Goal: Task Accomplishment & Management: Complete application form

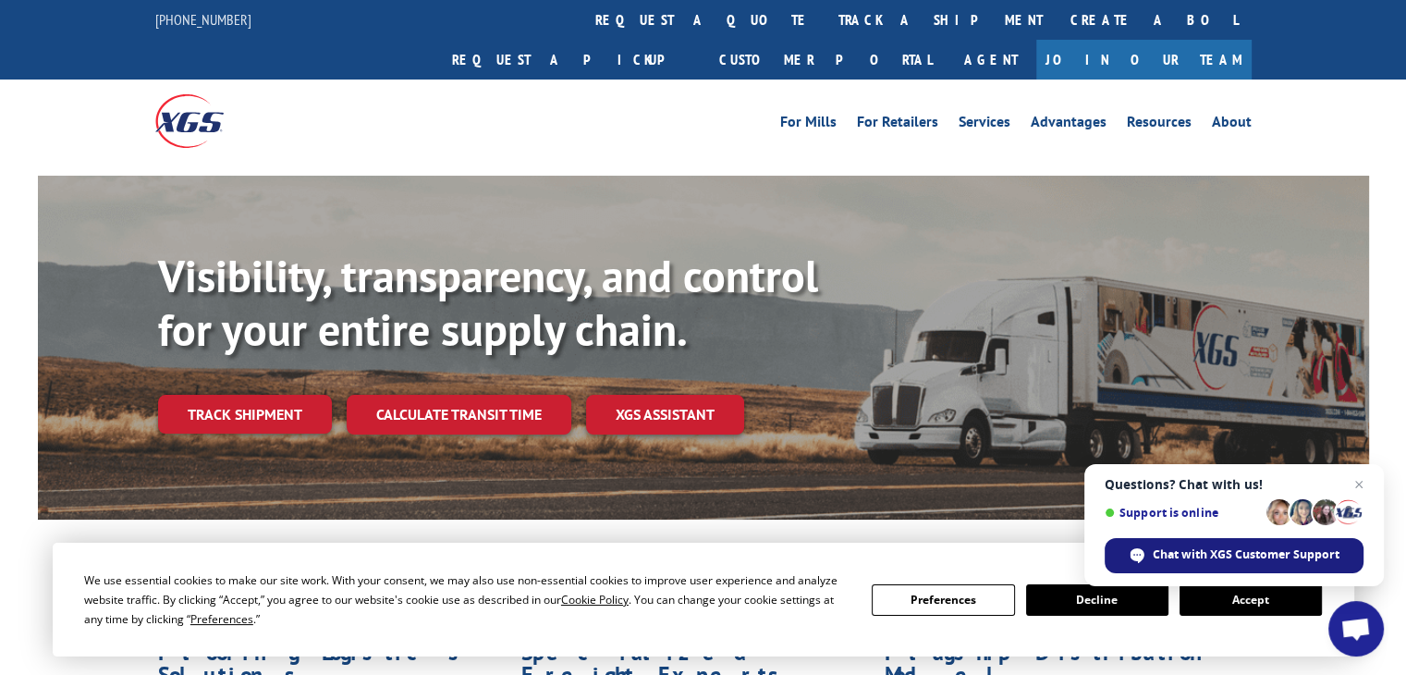
click at [1211, 555] on span "Chat with XGS Customer Support" at bounding box center [1245, 554] width 187 height 17
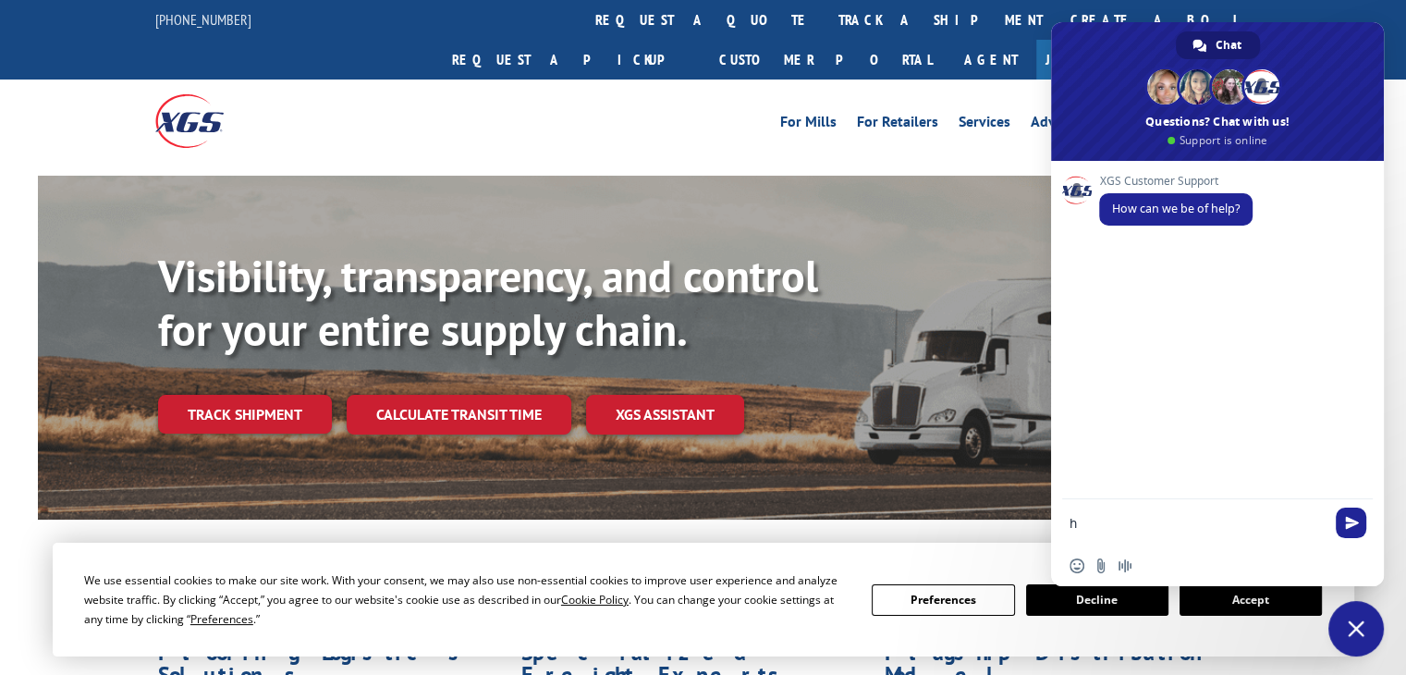
type textarea "hi"
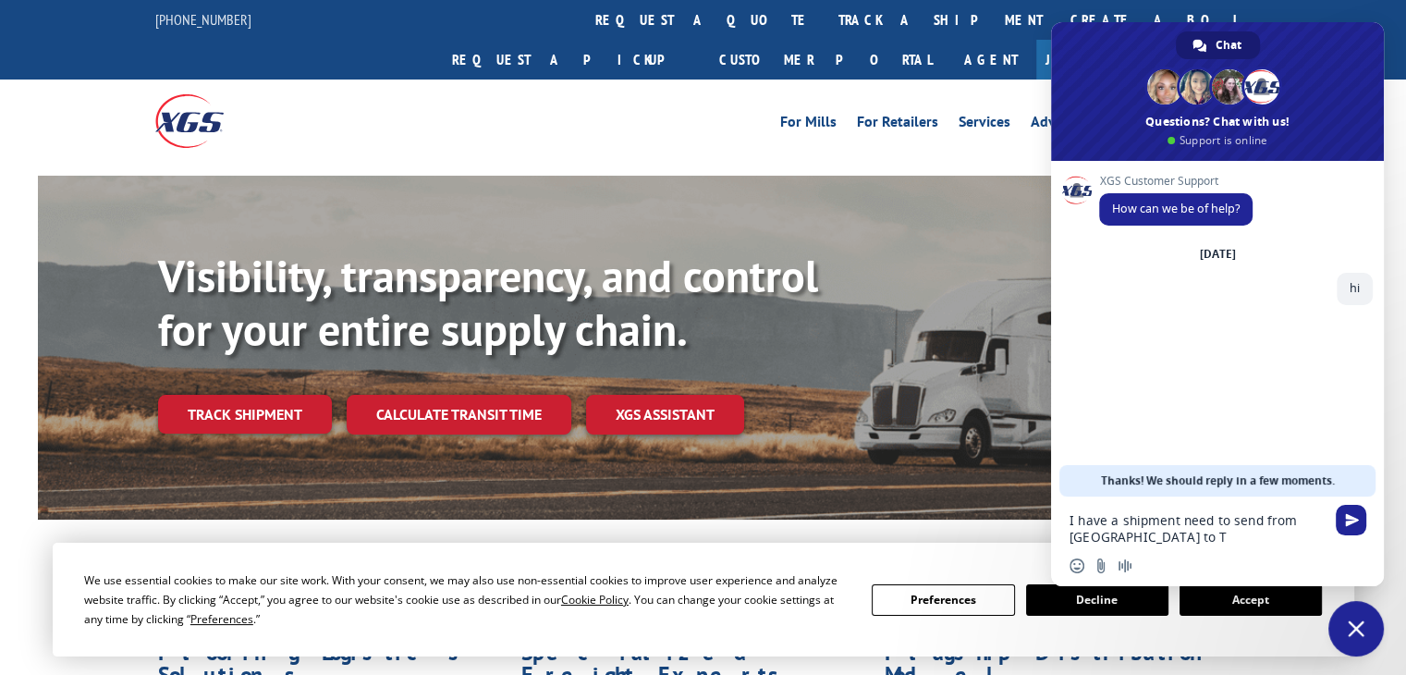
type textarea "I have a shipment need to send from [GEOGRAPHIC_DATA] to [GEOGRAPHIC_DATA]"
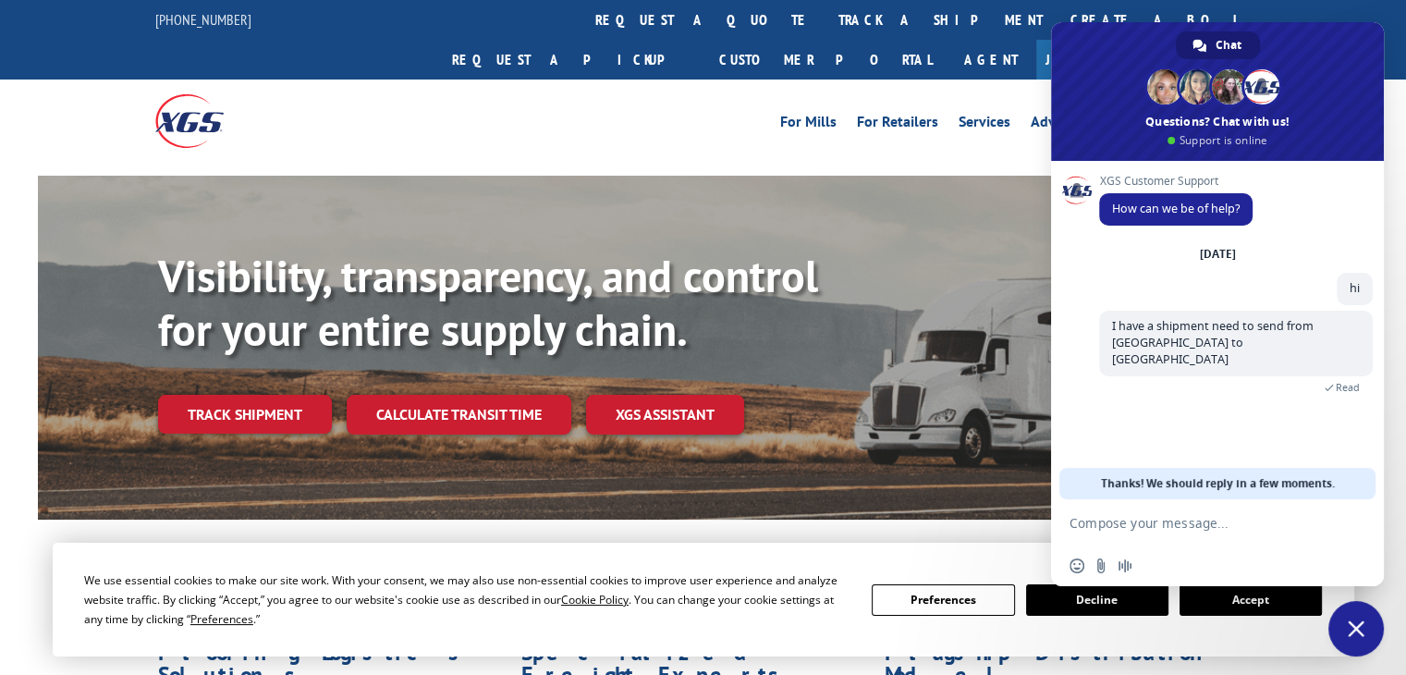
click at [1233, 607] on button "Accept" at bounding box center [1250, 599] width 142 height 31
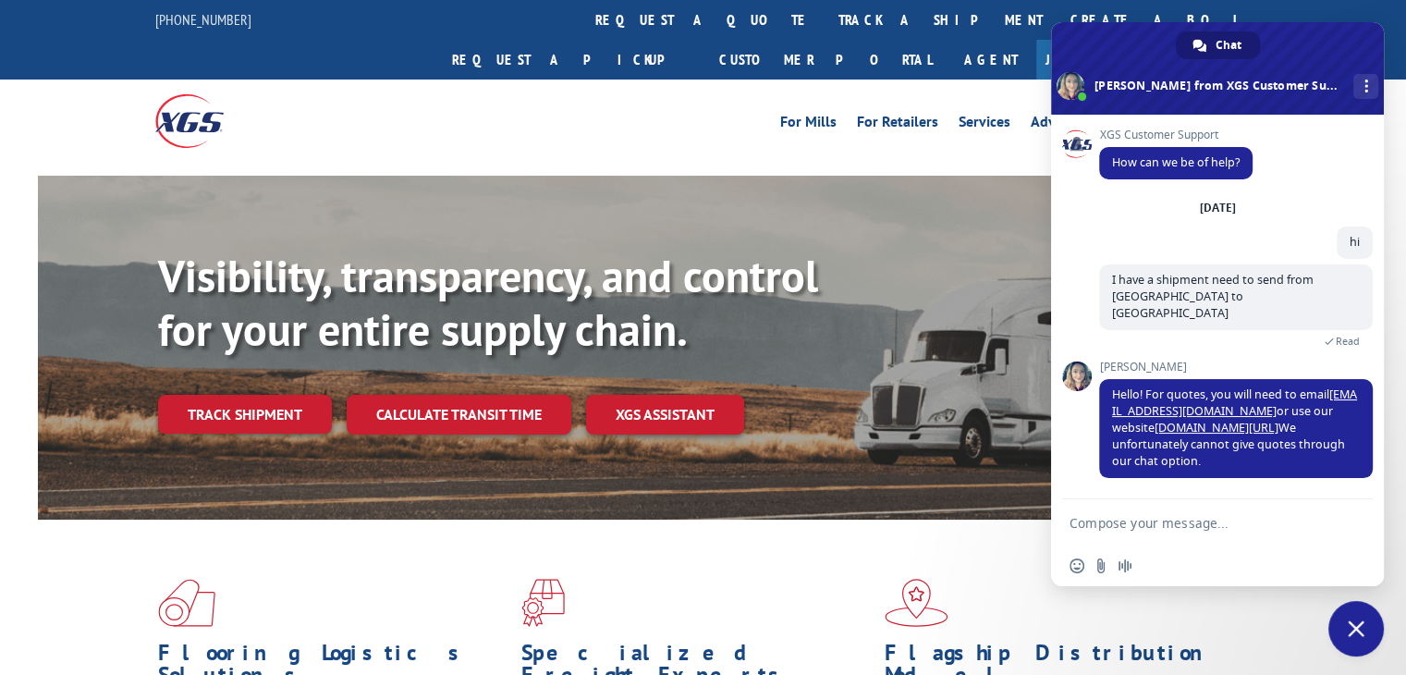
click at [1196, 521] on textarea "Compose your message..." at bounding box center [1196, 523] width 255 height 17
type textarea "ok"
click at [1171, 420] on link "[DOMAIN_NAME][URL]" at bounding box center [1216, 428] width 124 height 16
click at [1346, 518] on span "Send" at bounding box center [1352, 523] width 14 height 14
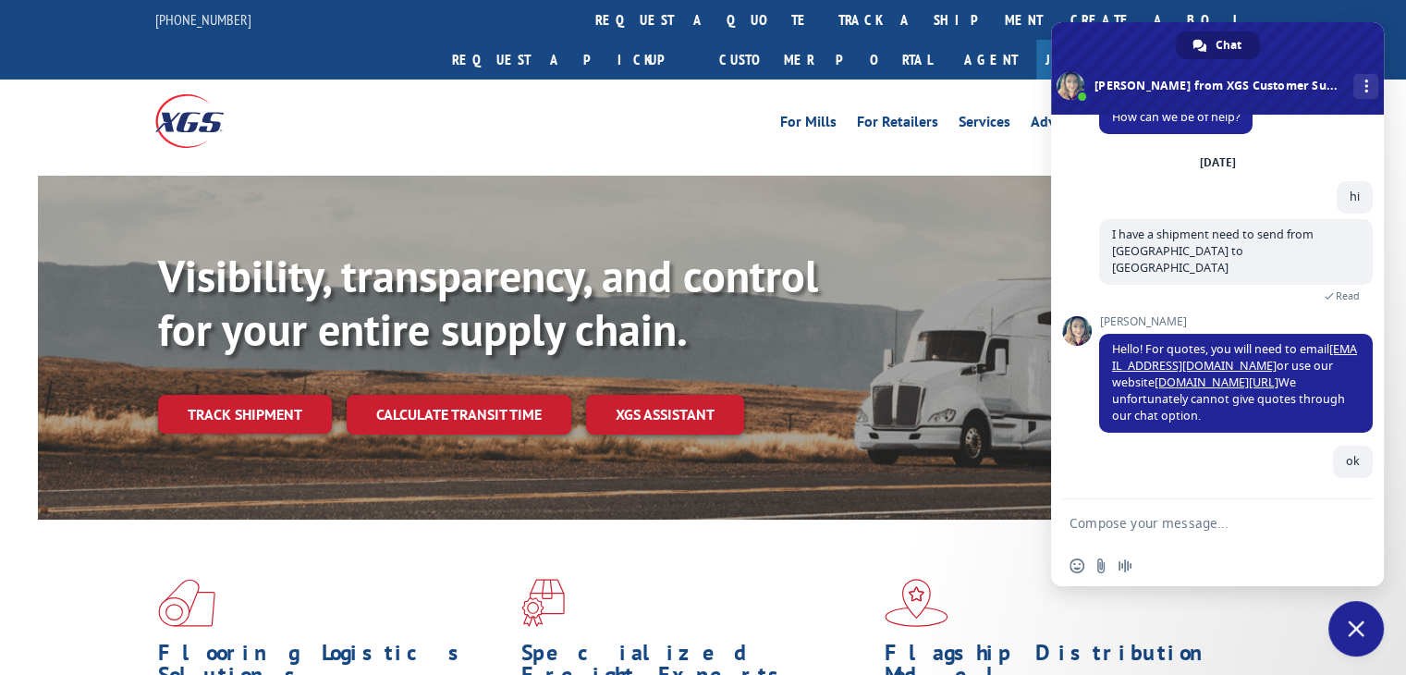
scroll to position [35, 0]
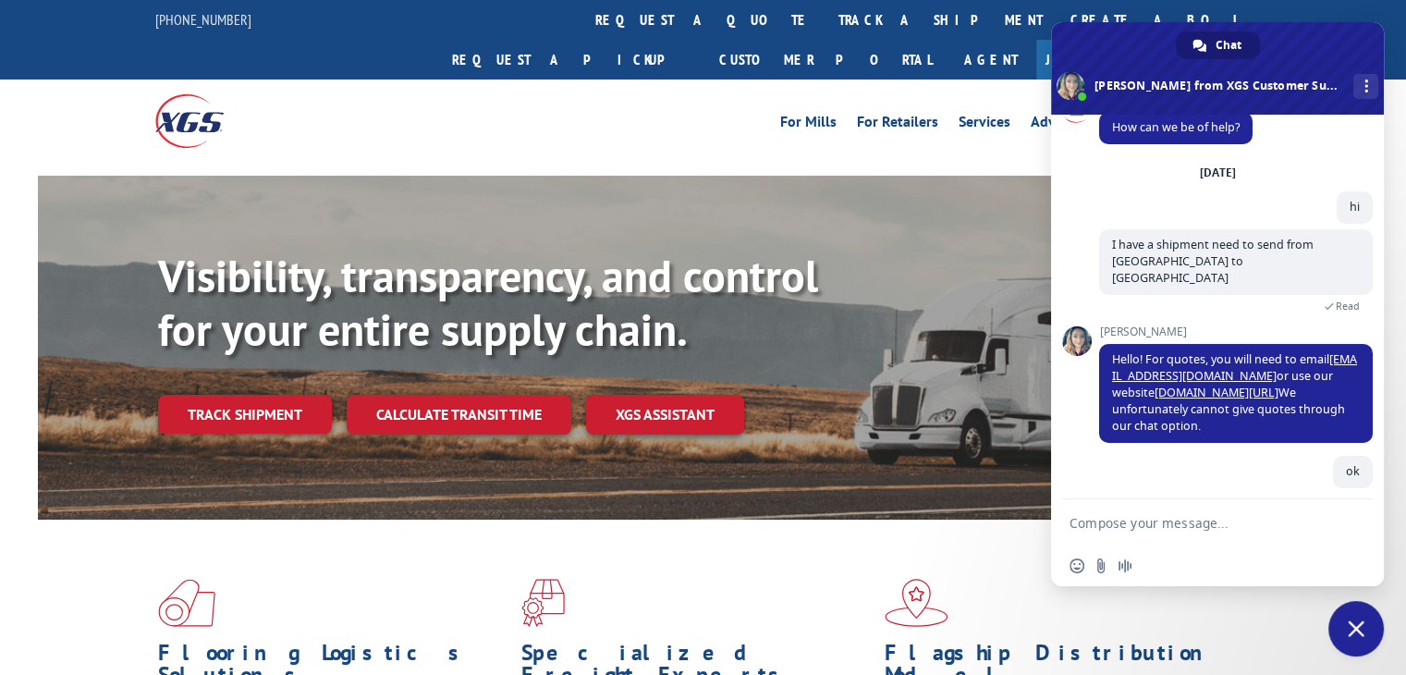
click at [1194, 519] on textarea "Compose your message..." at bounding box center [1196, 523] width 255 height 17
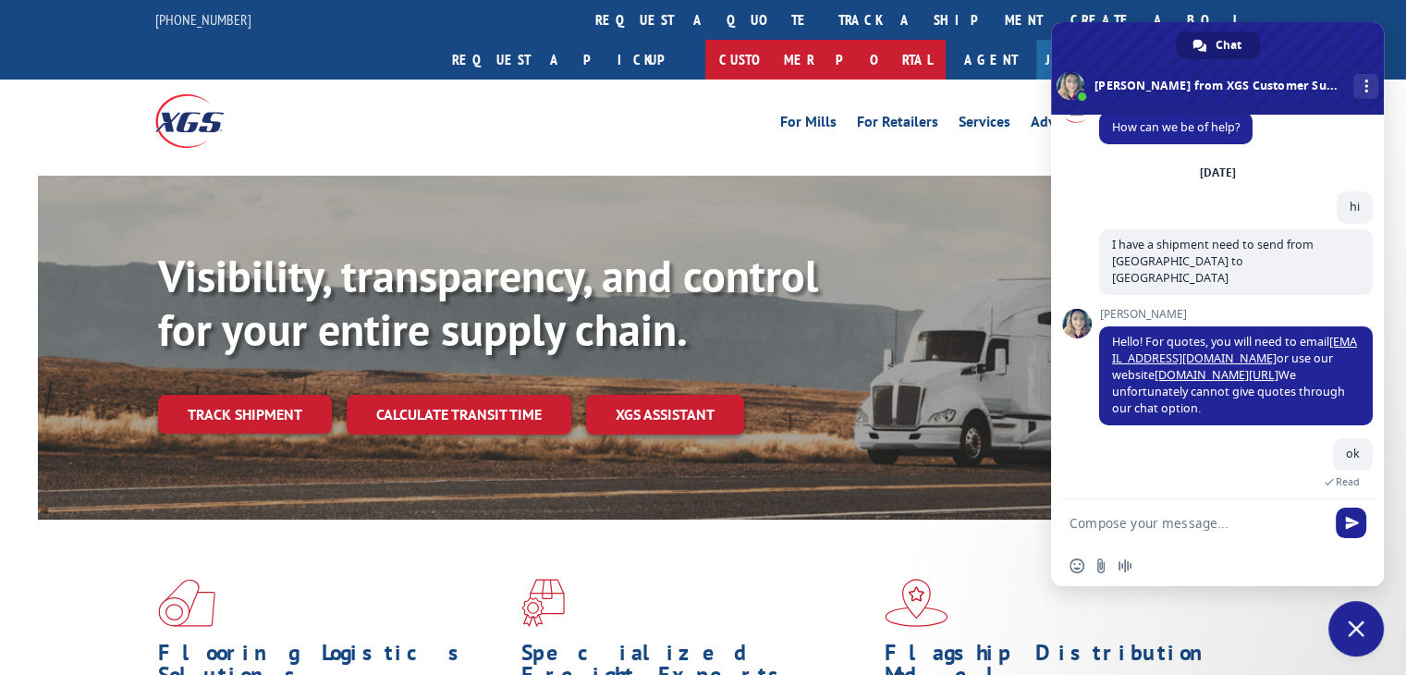
type textarea "thanks"
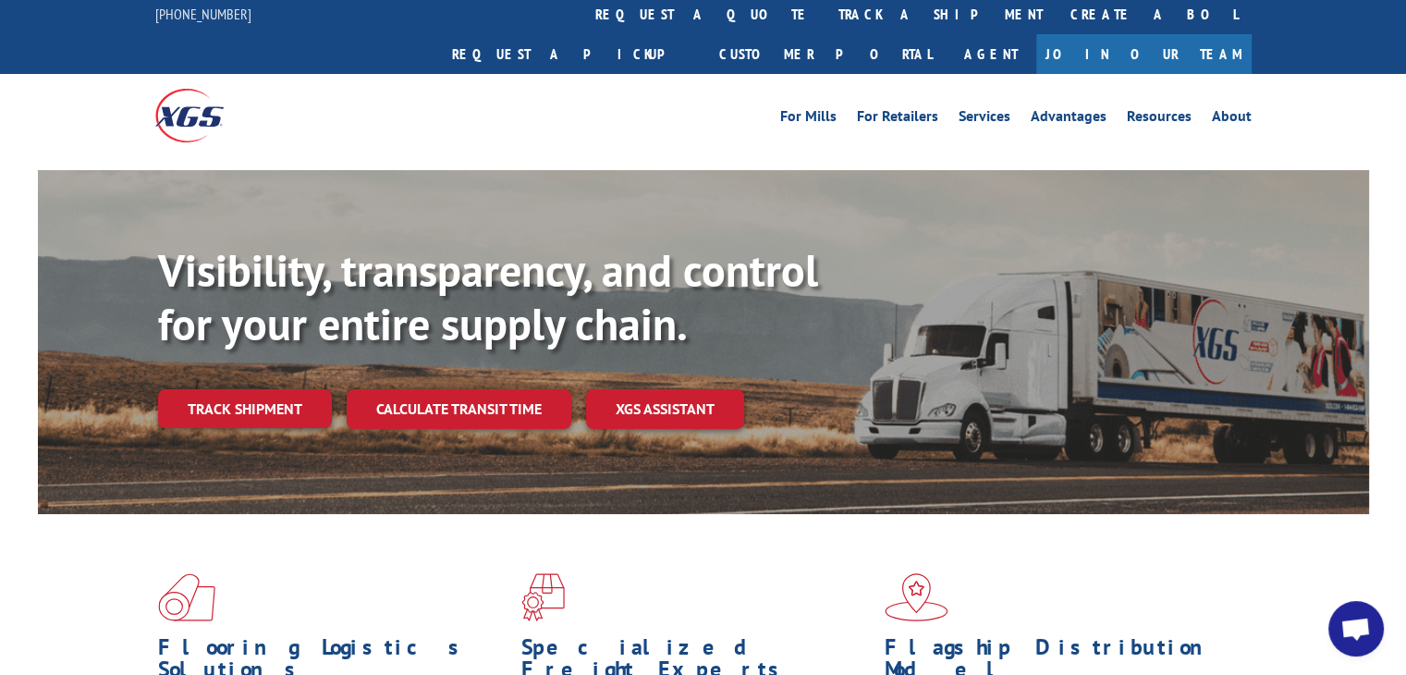
scroll to position [0, 0]
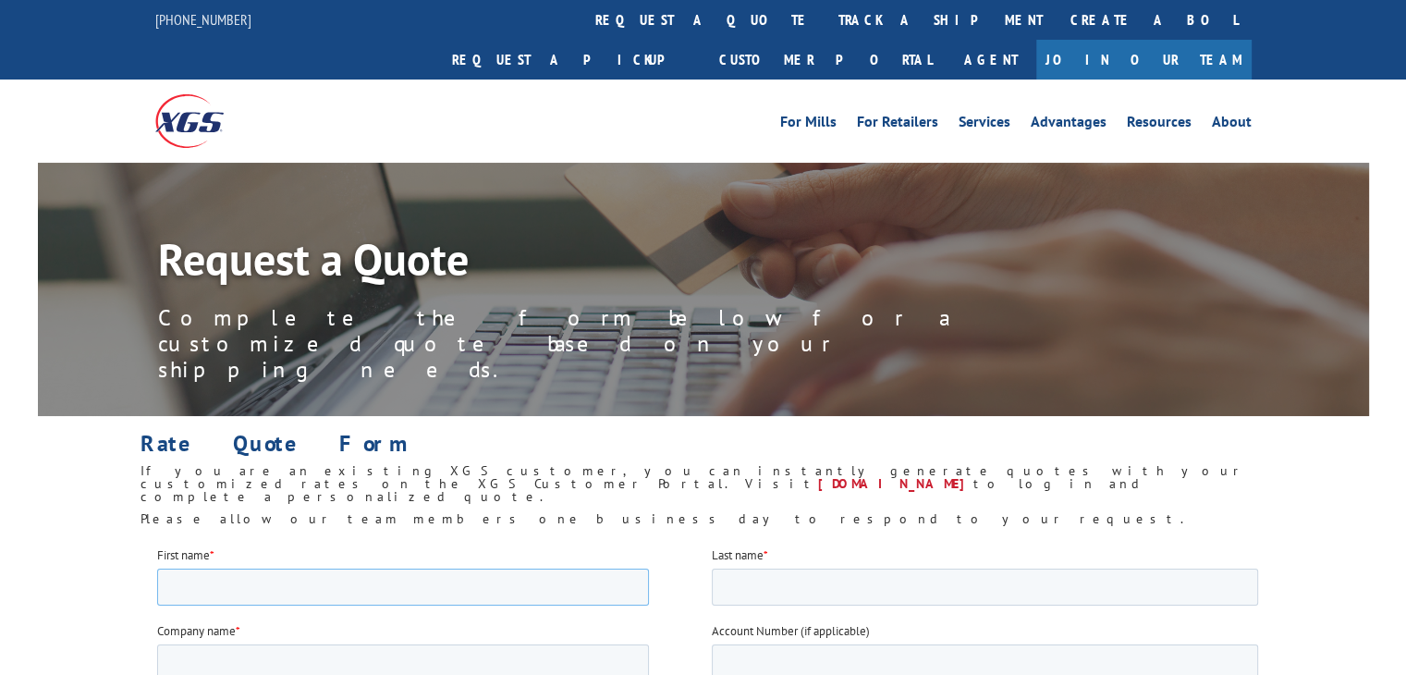
click at [214, 578] on input "First name *" at bounding box center [403, 585] width 492 height 37
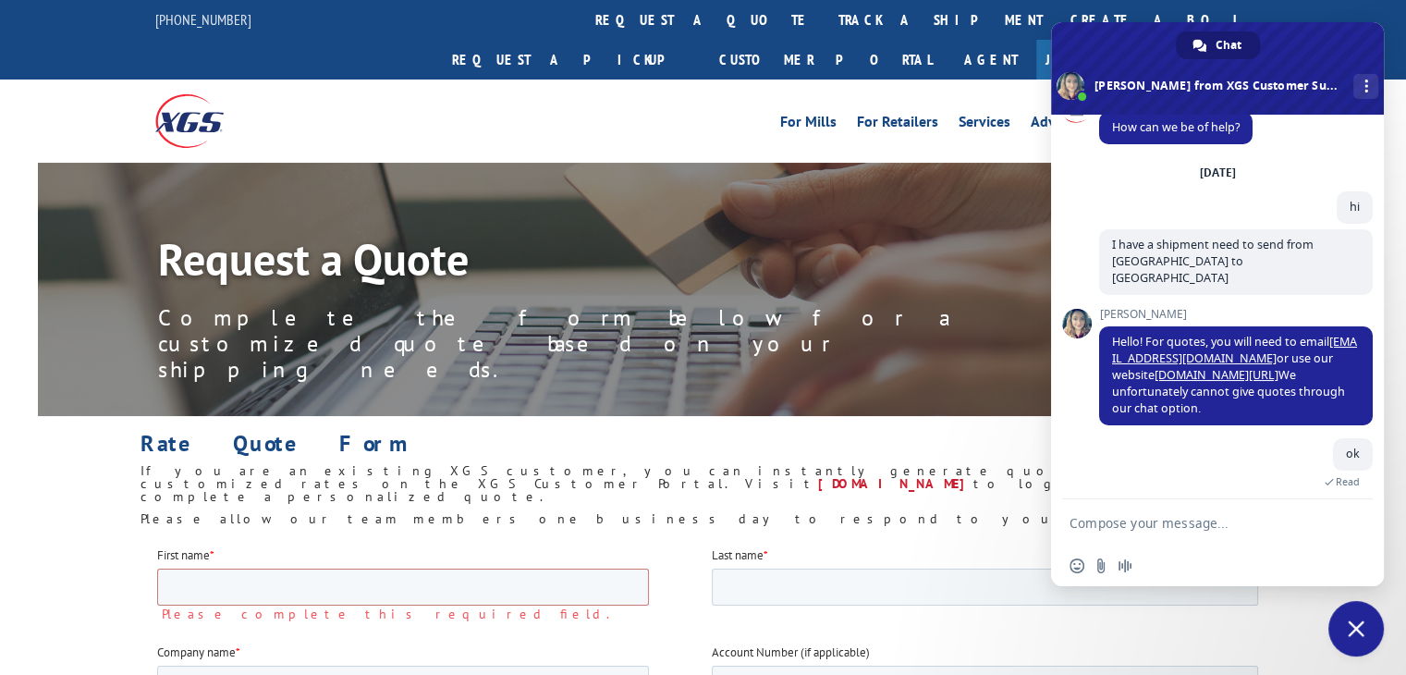
scroll to position [116, 0]
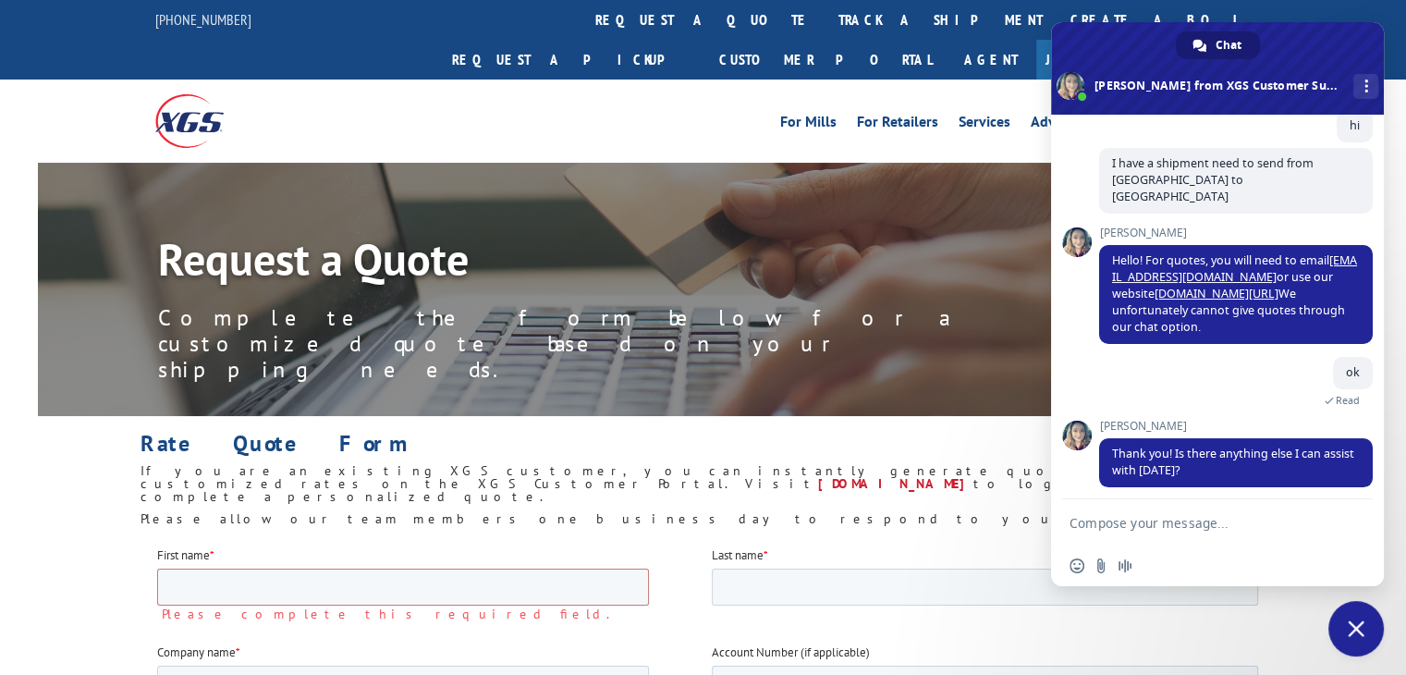
click at [1165, 533] on form at bounding box center [1196, 524] width 255 height 50
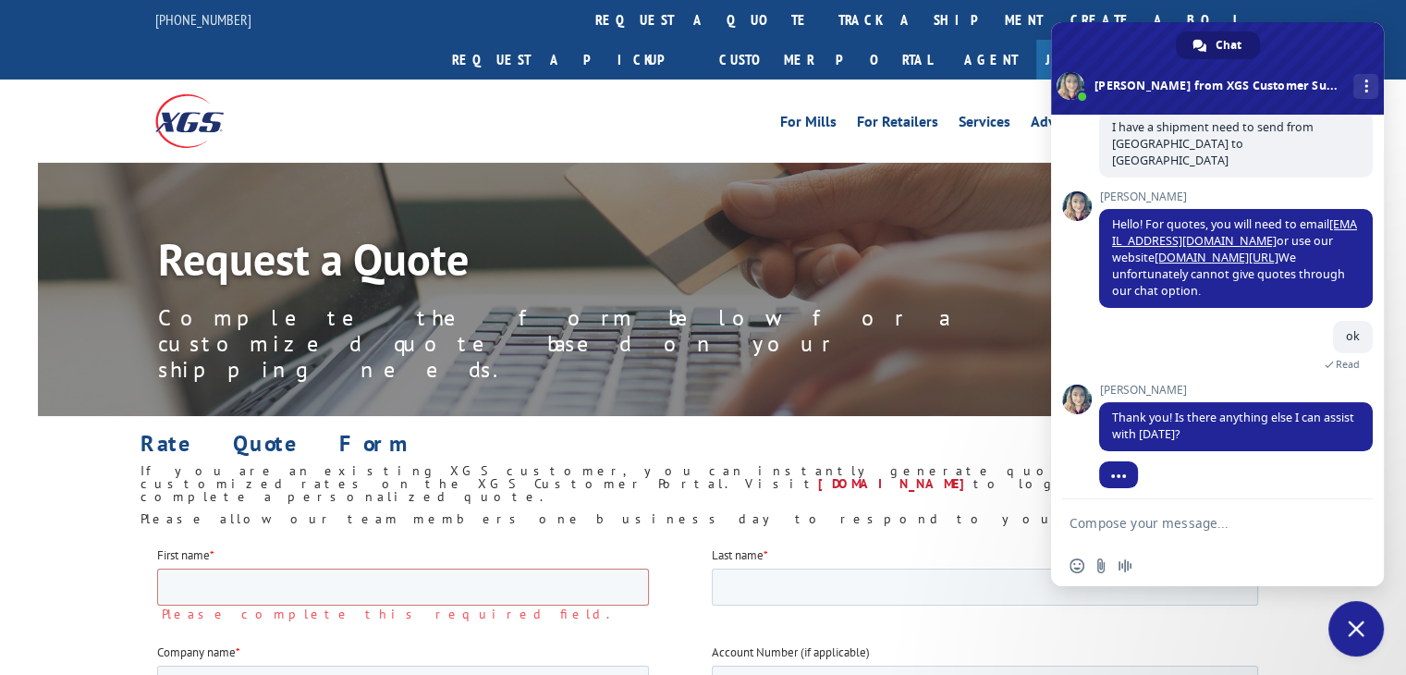
click at [1168, 524] on textarea "Compose your message..." at bounding box center [1196, 523] width 255 height 17
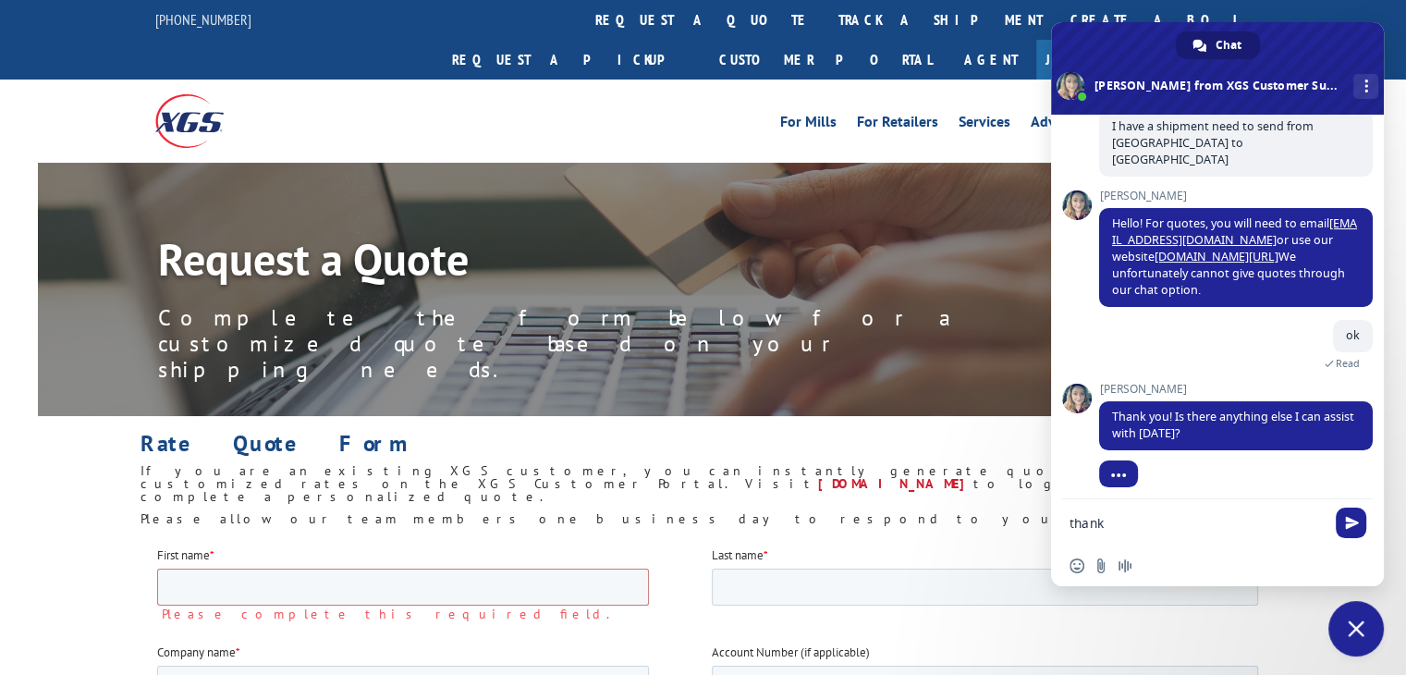
type textarea "thanks"
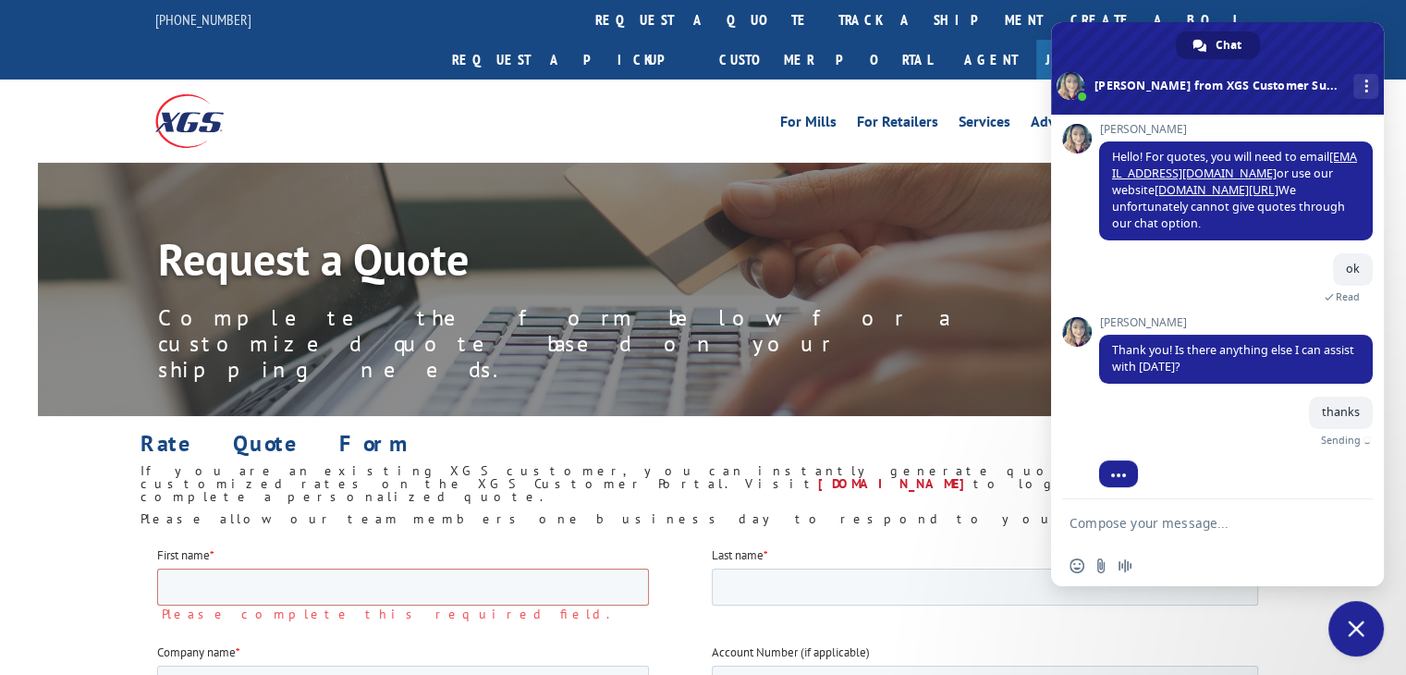
scroll to position [200, 0]
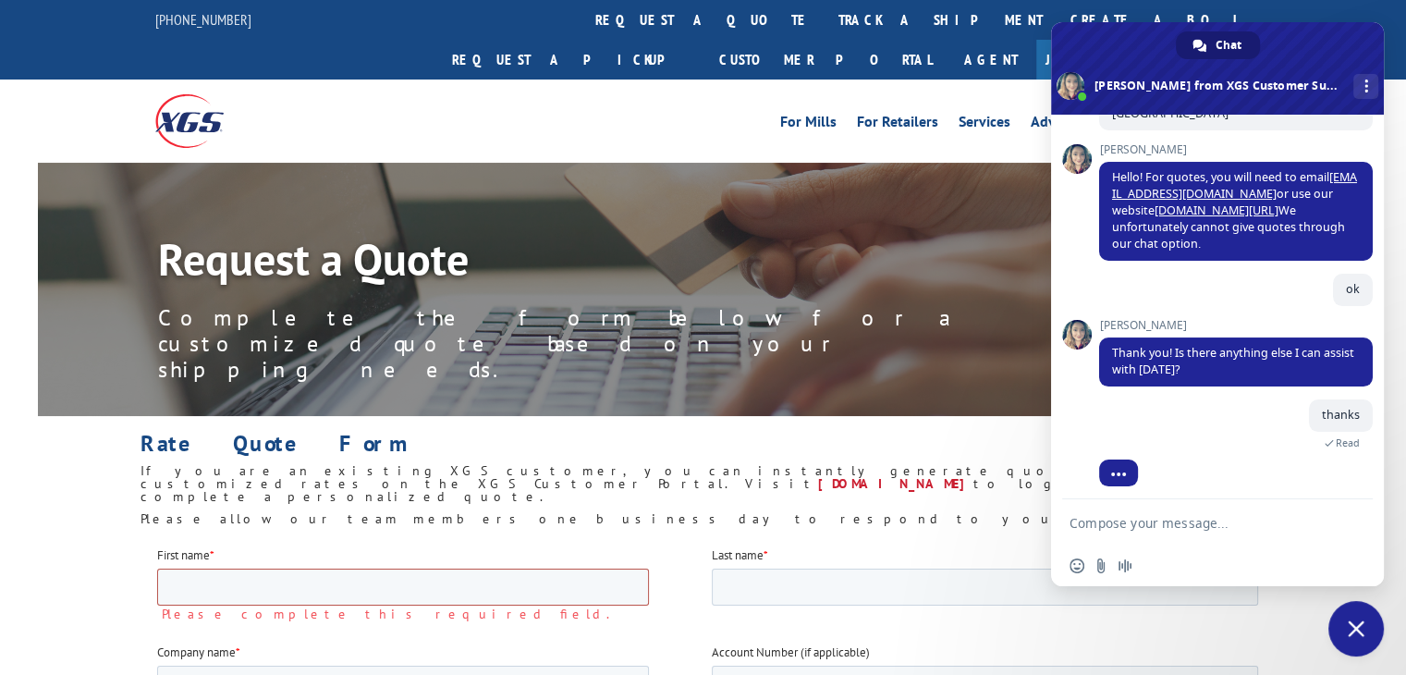
click at [447, 589] on input "First name *" at bounding box center [403, 585] width 492 height 37
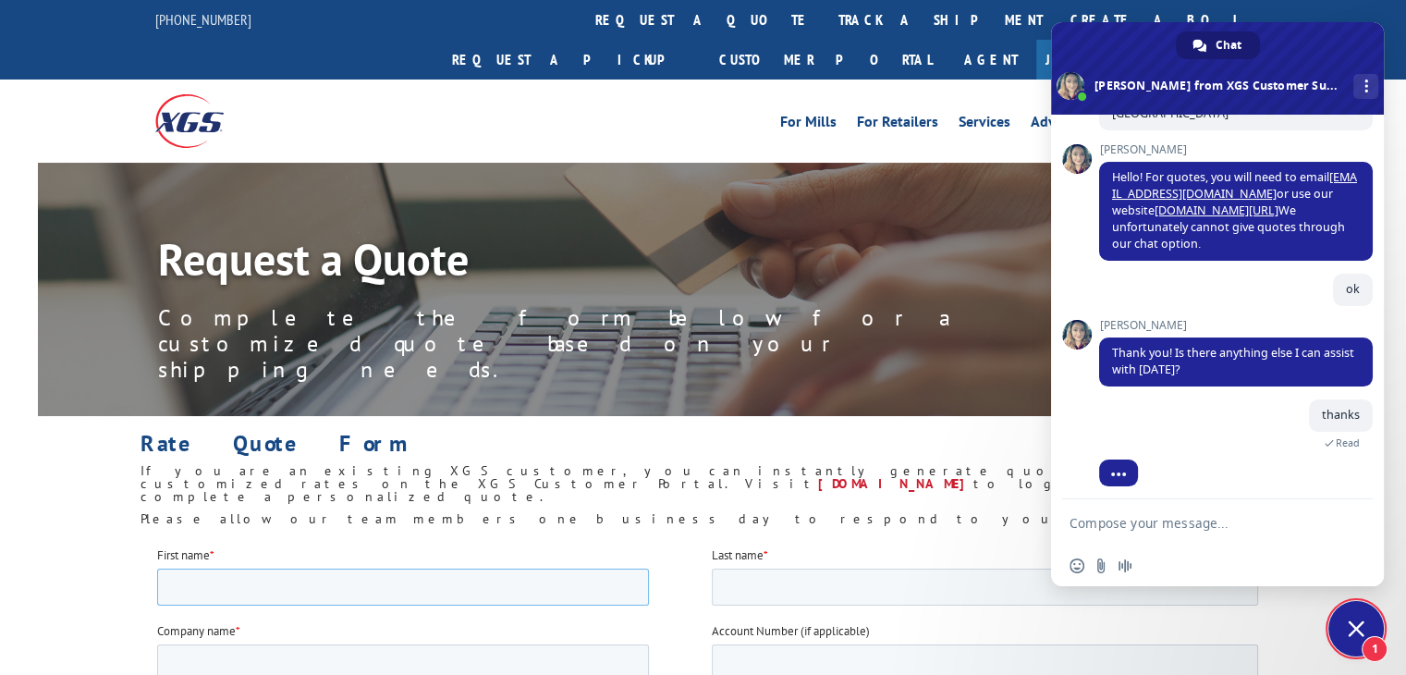
type input "[PERSON_NAME]"
type input "Helal"
type input "Saudi Arabia embassy"
type input "22254"
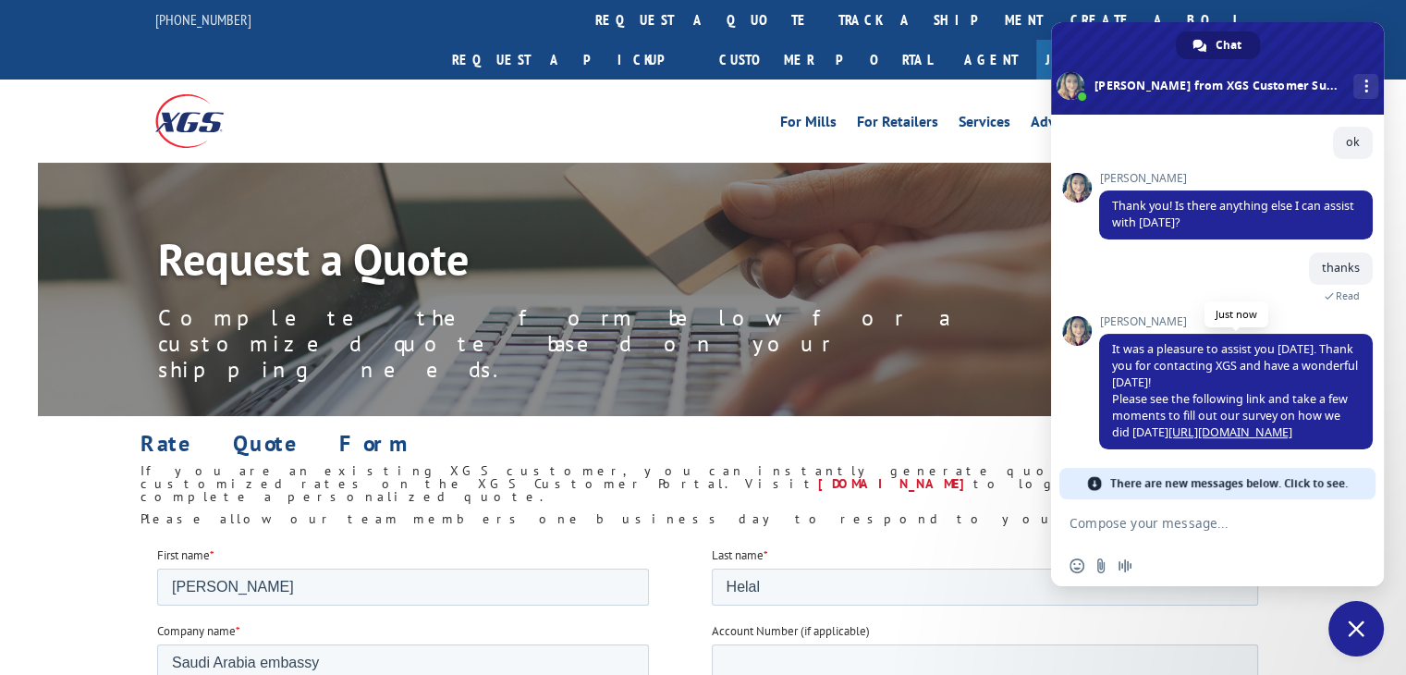
scroll to position [314, 0]
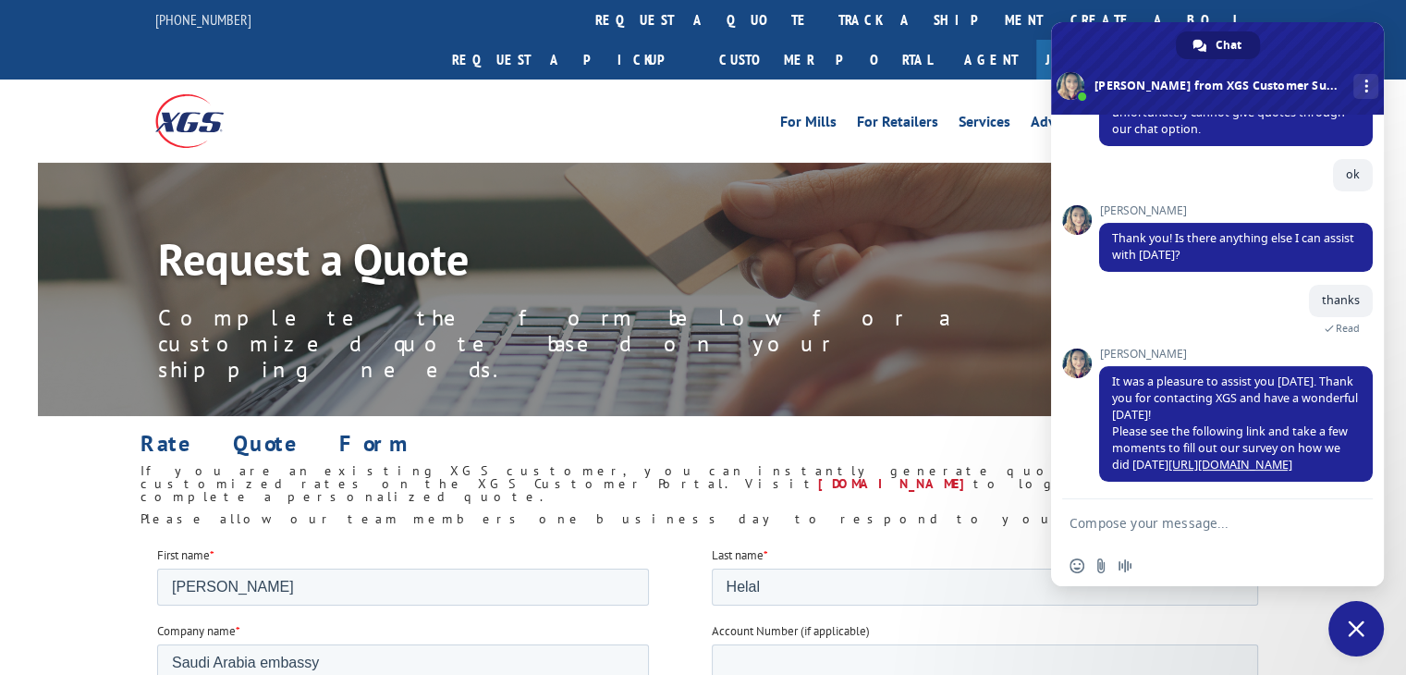
click at [863, 416] on div "Rate Quote Form If you are an existing XGS customer, you can instantly generate…" at bounding box center [702, 475] width 1125 height 118
click at [862, 416] on div "Rate Quote Form If you are an existing XGS customer, you can instantly generate…" at bounding box center [702, 475] width 1125 height 118
click at [1345, 616] on span "Close chat" at bounding box center [1355, 628] width 55 height 55
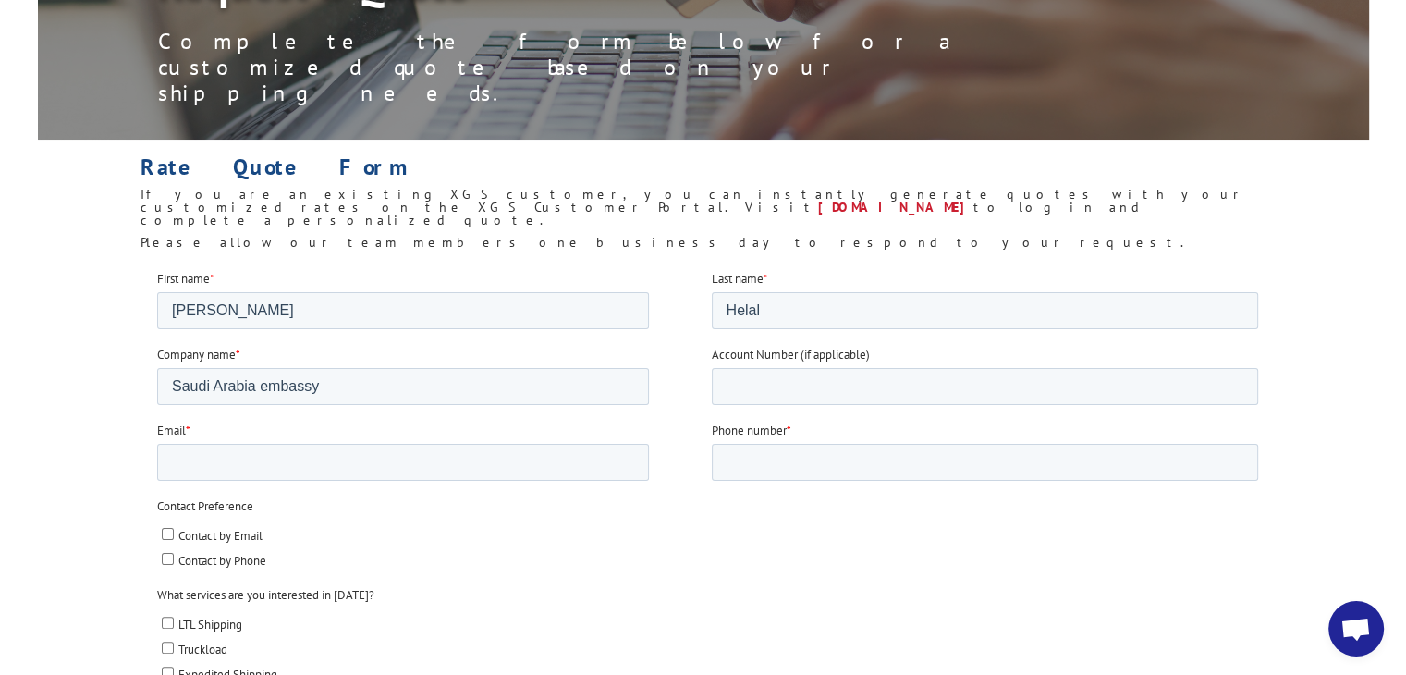
scroll to position [277, 0]
click at [232, 461] on input "Email *" at bounding box center [403, 460] width 492 height 37
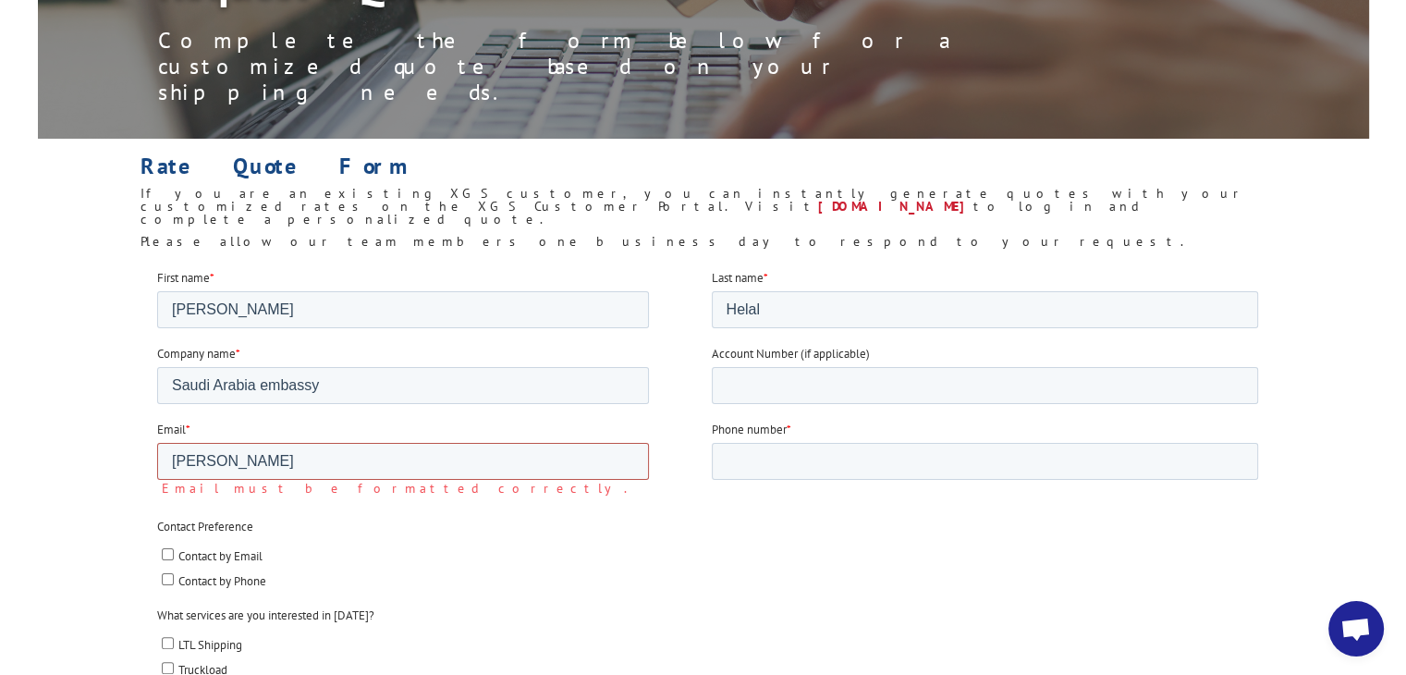
type input "[PERSON_NAME][EMAIL_ADDRESS][DOMAIN_NAME]"
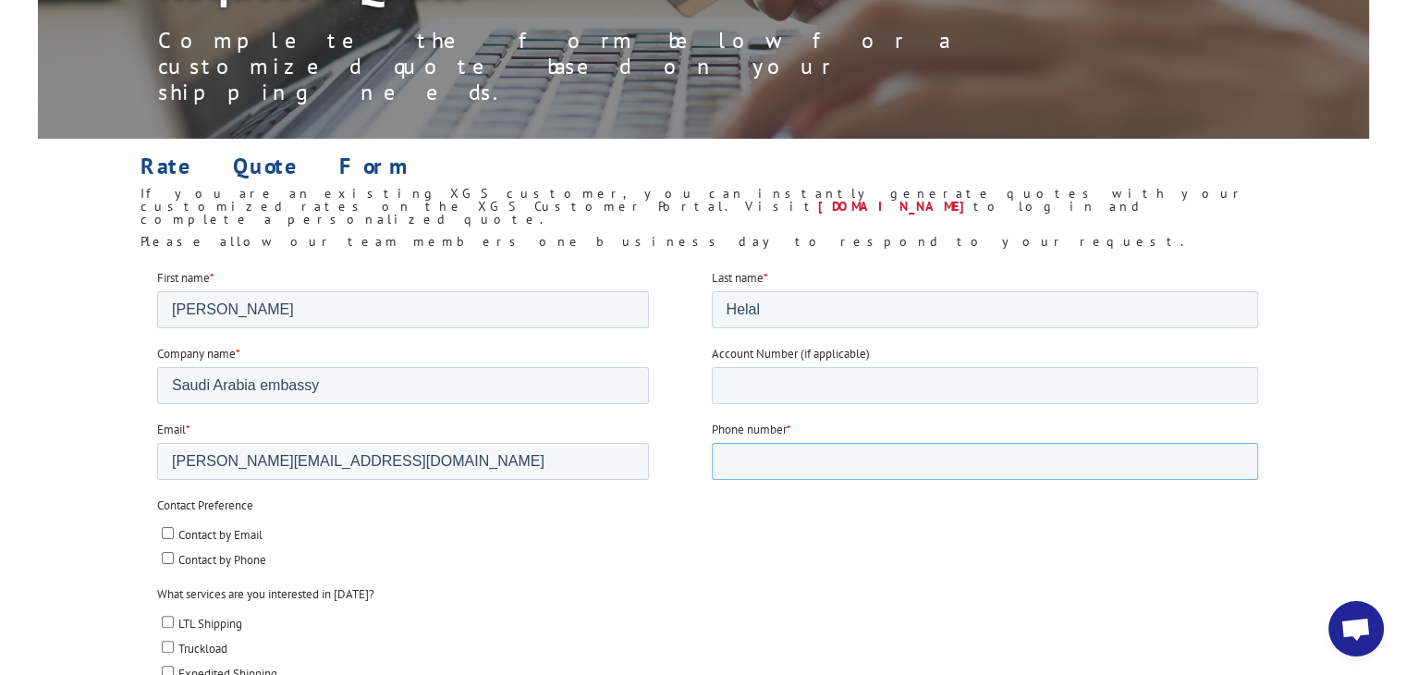
click at [850, 447] on input "Phone number *" at bounding box center [985, 460] width 547 height 37
type input "5717024627"
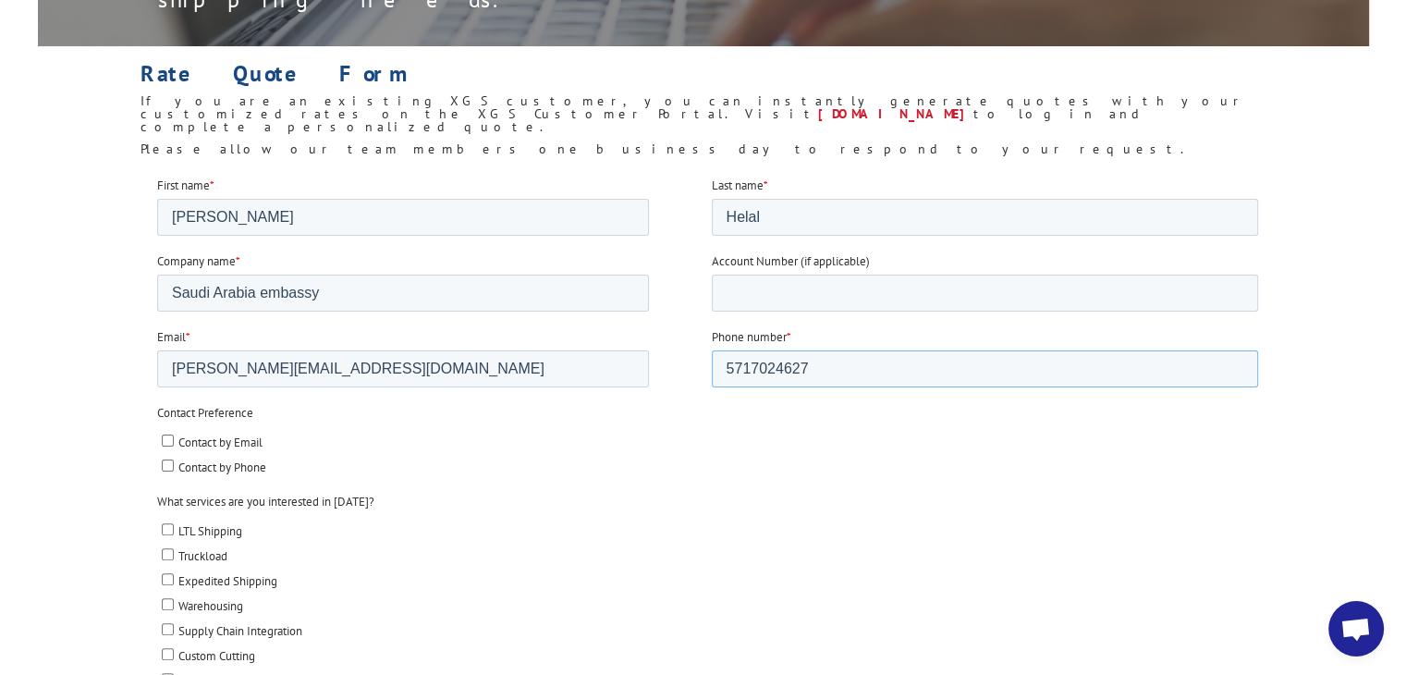
scroll to position [462, 0]
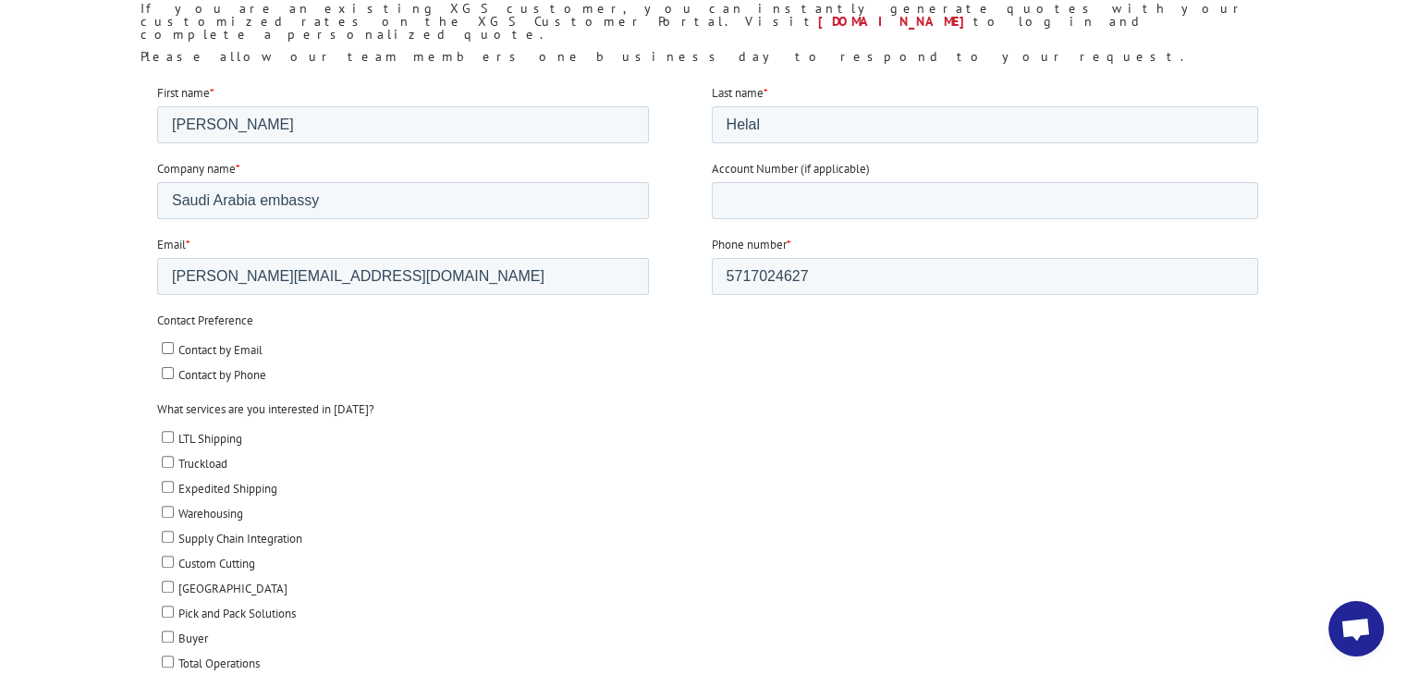
click at [169, 347] on input "Contact by Email" at bounding box center [168, 347] width 12 height 12
checkbox input "true"
click at [169, 368] on input "Contact by Phone" at bounding box center [168, 372] width 12 height 12
checkbox input "true"
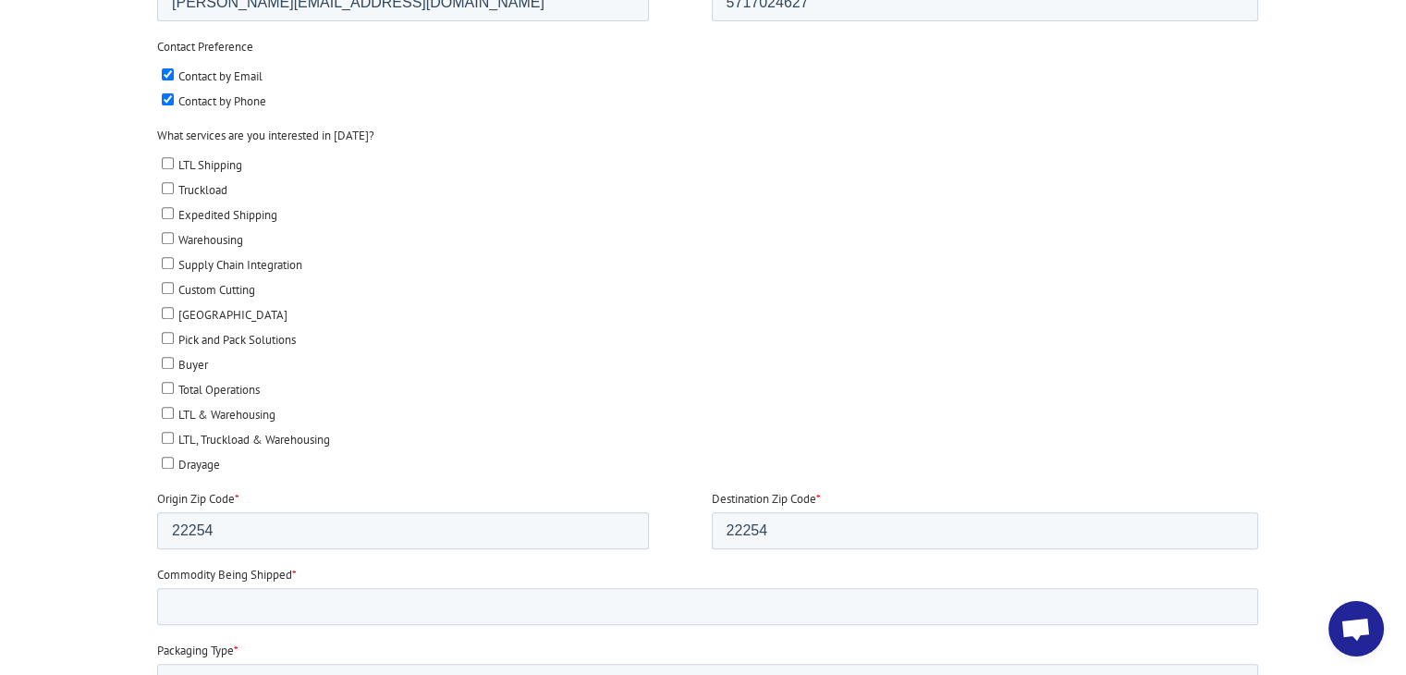
scroll to position [739, 0]
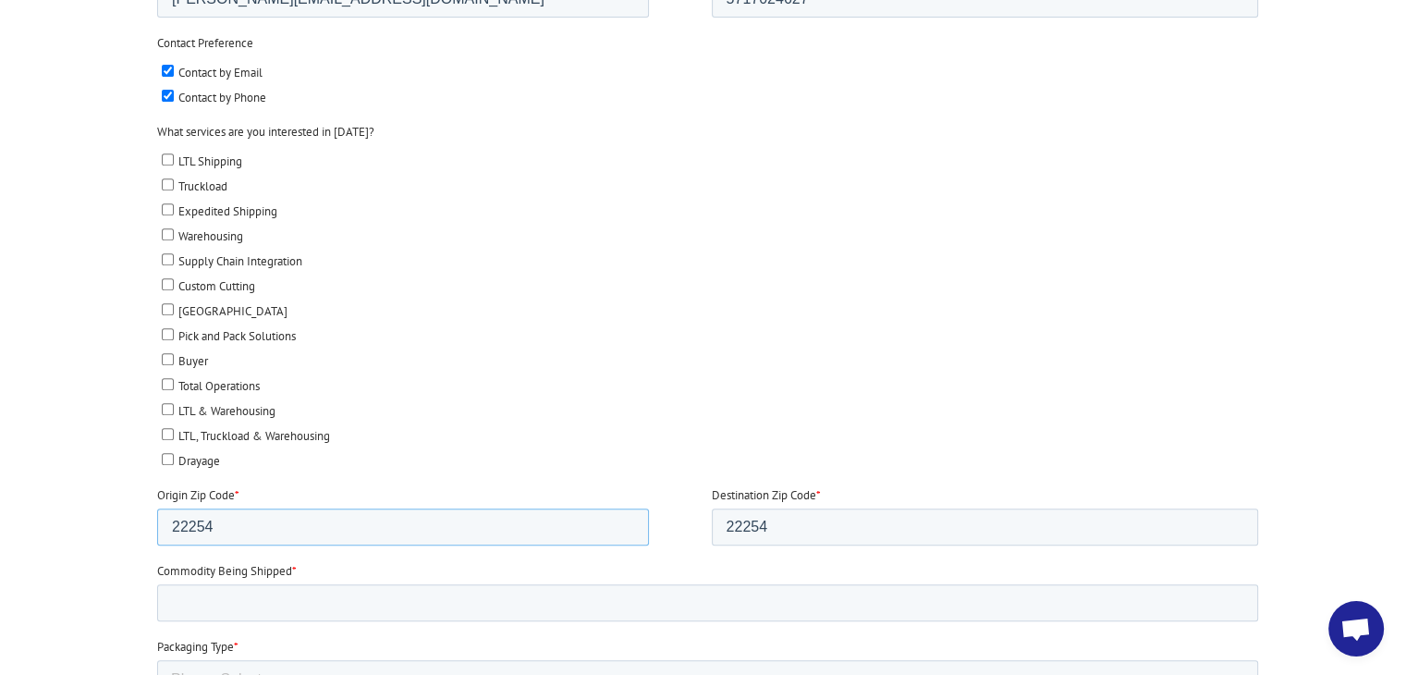
drag, startPoint x: 307, startPoint y: 509, endPoint x: 218, endPoint y: 516, distance: 89.0
click at [218, 516] on input "22254" at bounding box center [403, 526] width 492 height 37
type input "20037"
drag, startPoint x: 849, startPoint y: 509, endPoint x: 641, endPoint y: 507, distance: 207.9
click at [641, 507] on fieldset "Origin Zip Code * 20037 Destination Zip Code * 22254" at bounding box center [711, 524] width 1108 height 76
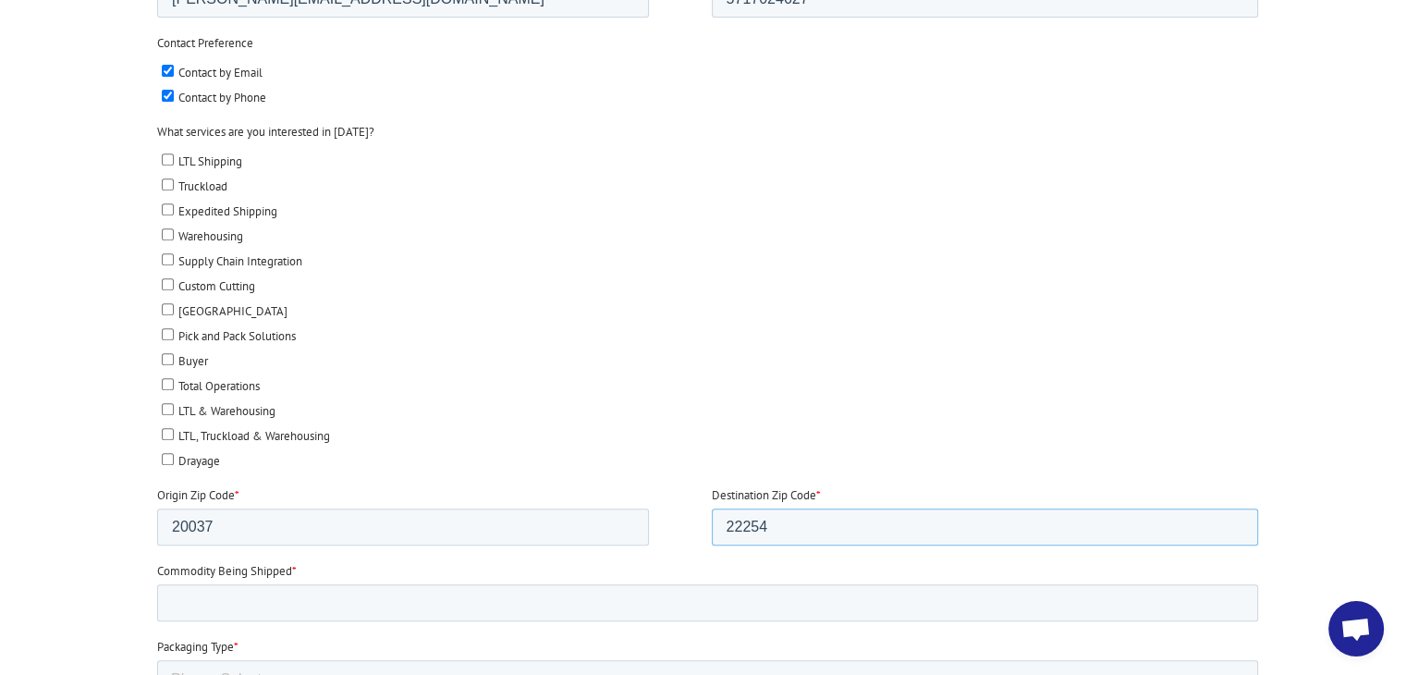
paste input "79118"
type input "79118"
click at [549, 601] on input "Commodity Being Shipped *" at bounding box center [707, 602] width 1101 height 37
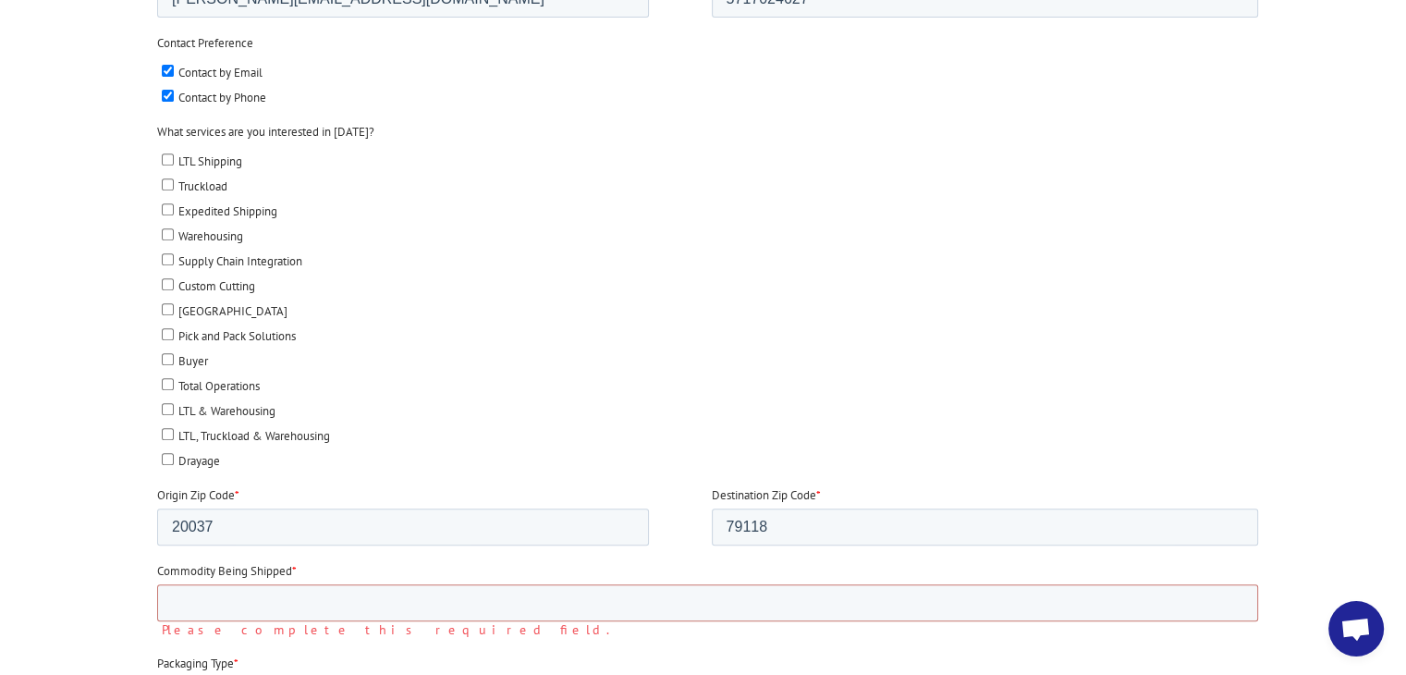
drag, startPoint x: 313, startPoint y: 251, endPoint x: 203, endPoint y: 561, distance: 328.5
drag, startPoint x: 308, startPoint y: 244, endPoint x: 239, endPoint y: 560, distance: 323.4
click at [239, 563] on span "Commodity Being Shipped" at bounding box center [224, 571] width 135 height 16
click at [239, 584] on input "Commodity Being Shipped *" at bounding box center [707, 602] width 1101 height 37
click at [239, 563] on span "Commodity Being Shipped" at bounding box center [224, 571] width 135 height 16
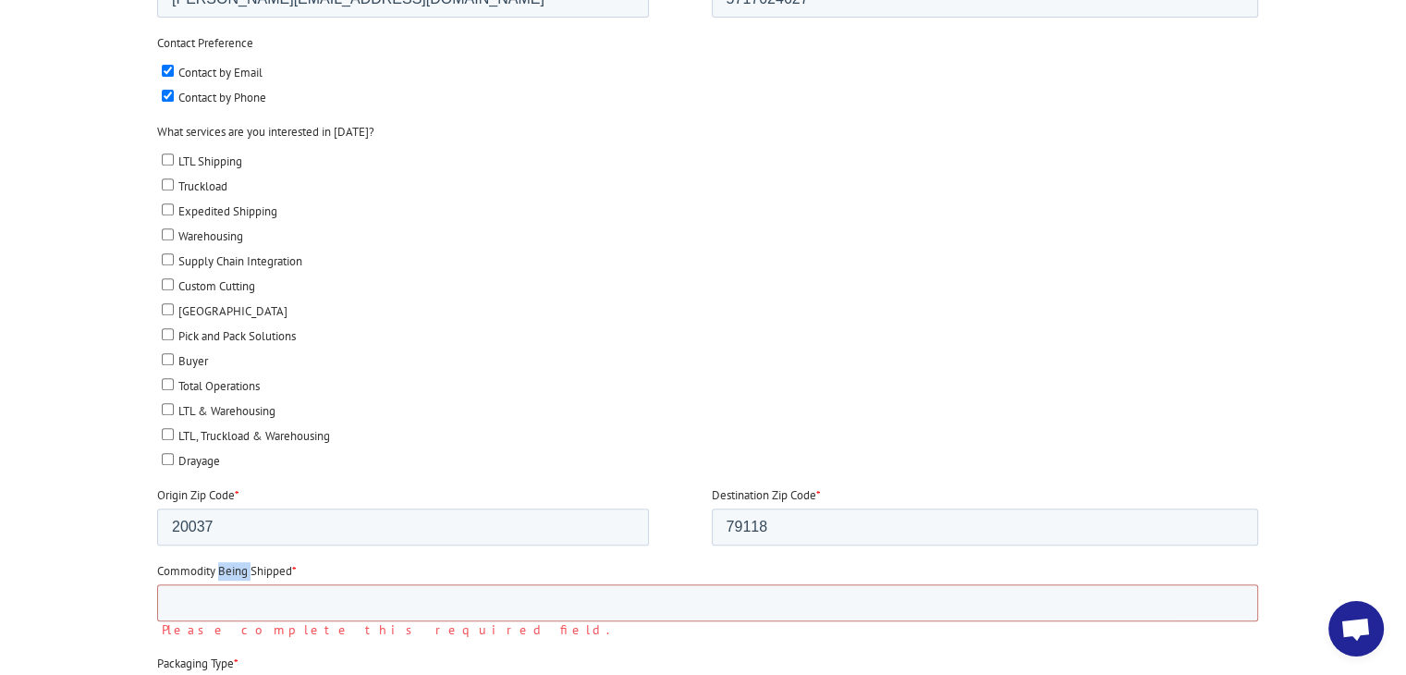
click at [239, 584] on input "Commodity Being Shipped *" at bounding box center [707, 602] width 1101 height 37
click at [191, 563] on span "Commodity Being Shipped" at bounding box center [224, 571] width 135 height 16
click at [191, 584] on input "Commodity Being Shipped *" at bounding box center [707, 602] width 1101 height 37
click at [191, 563] on span "Commodity Being Shipped" at bounding box center [224, 571] width 135 height 16
click at [191, 584] on input "Commodity Being Shipped *" at bounding box center [707, 602] width 1101 height 37
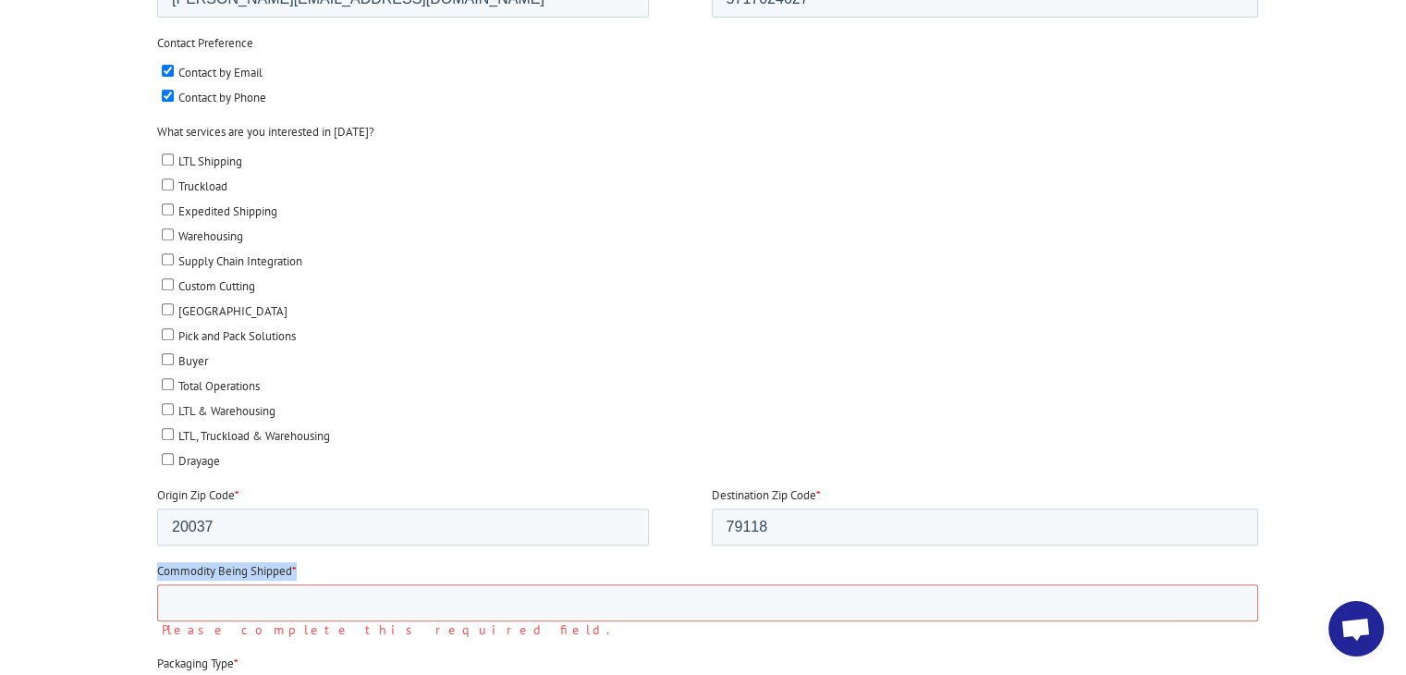
click at [191, 563] on span "Commodity Being Shipped" at bounding box center [224, 571] width 135 height 16
click at [191, 584] on input "Commodity Being Shipped *" at bounding box center [707, 602] width 1101 height 37
copy label "Commodity Being Shipped *"
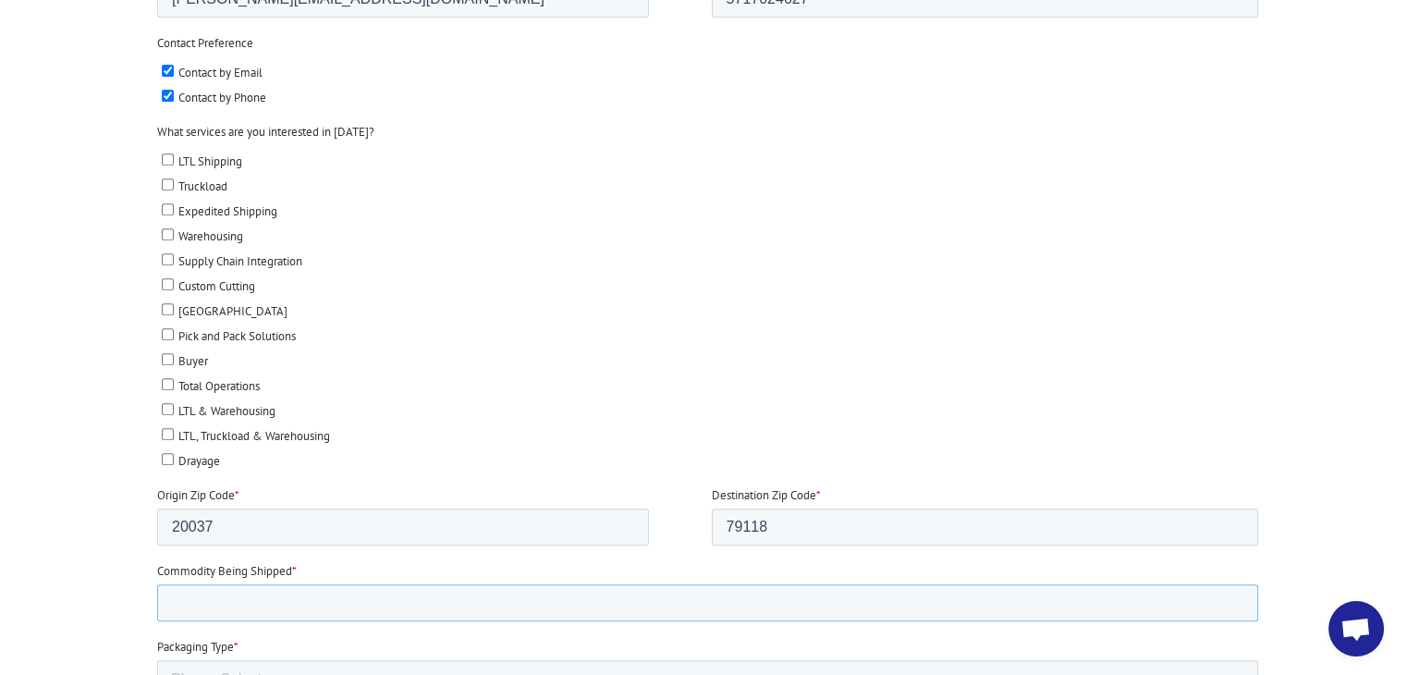
click at [298, 598] on input "Commodity Being Shipped *" at bounding box center [707, 602] width 1101 height 37
type input "D"
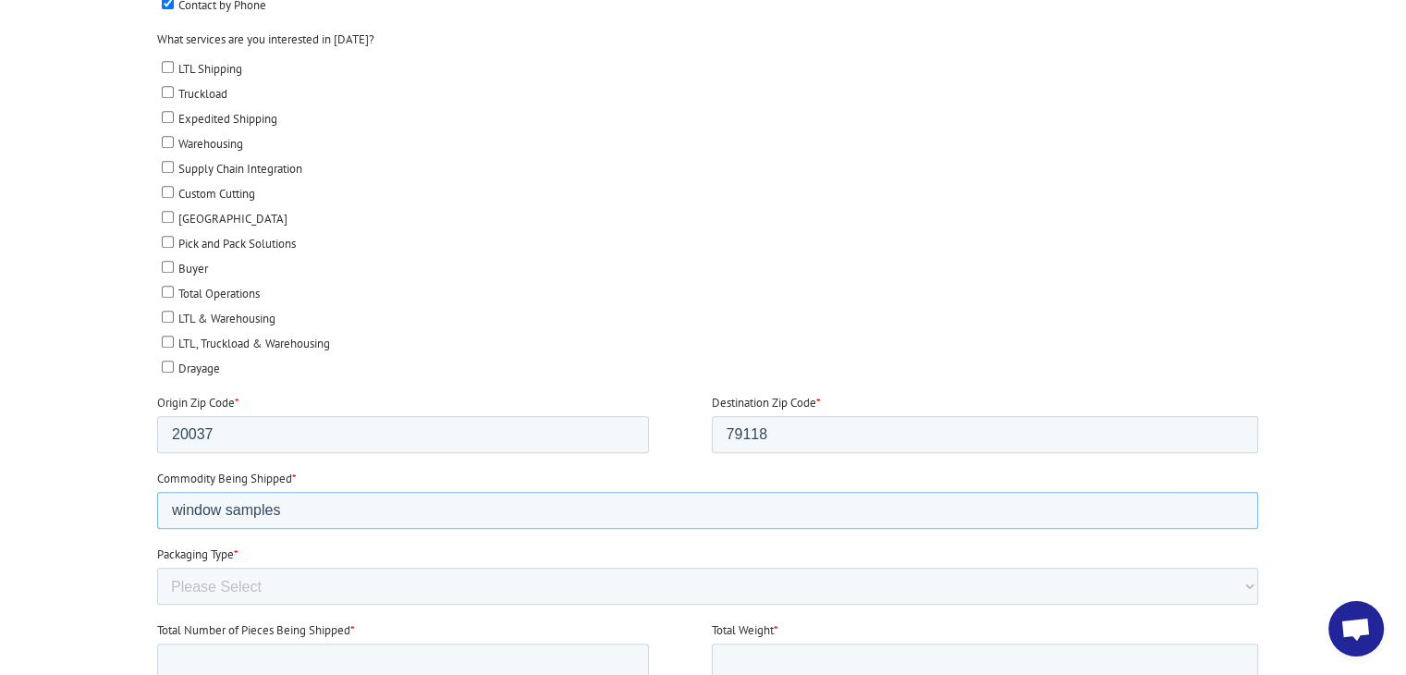
click at [164, 501] on input "window samples" at bounding box center [707, 510] width 1101 height 37
type input "window samples"
click at [251, 579] on select "Please Select Rolled Goods Palletized" at bounding box center [707, 585] width 1101 height 37
select select "Pallets (40"x48")"
click at [157, 604] on select "Please Select Rolled Goods Palletized" at bounding box center [707, 585] width 1101 height 37
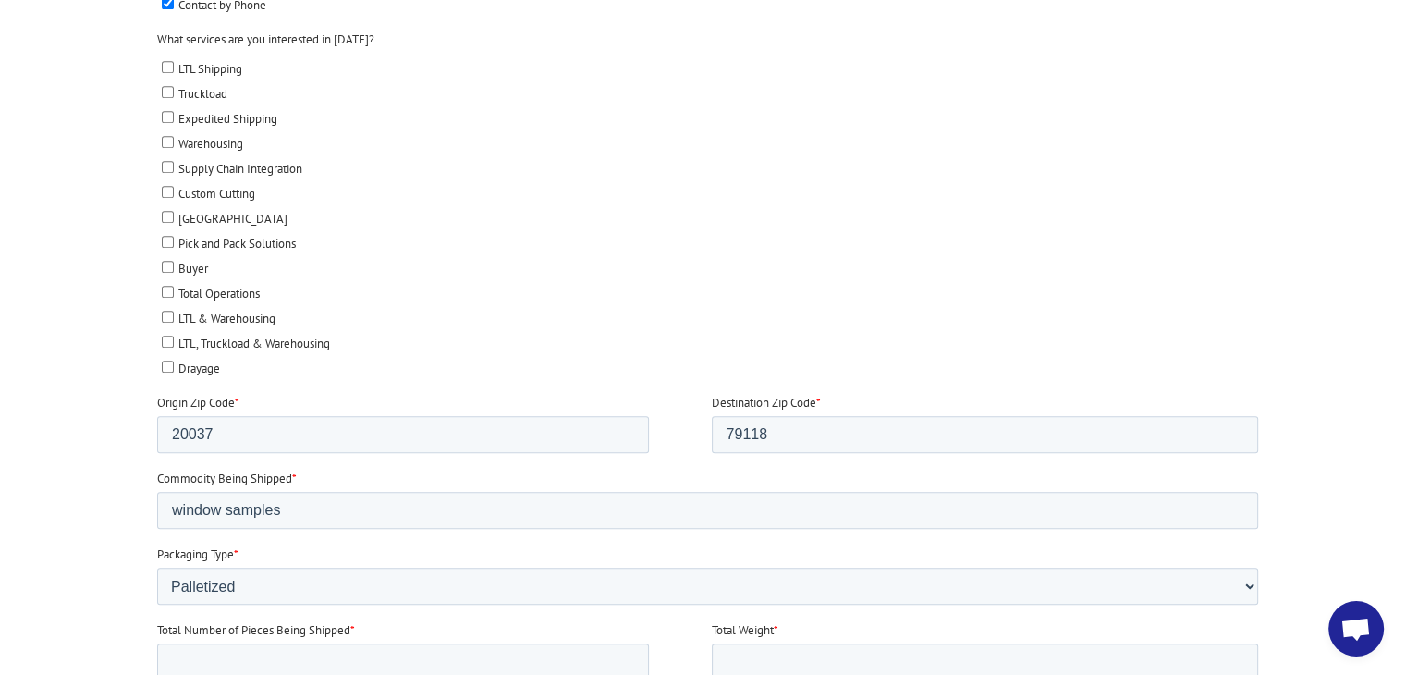
click at [26, 502] on div at bounding box center [703, 363] width 1406 height 1299
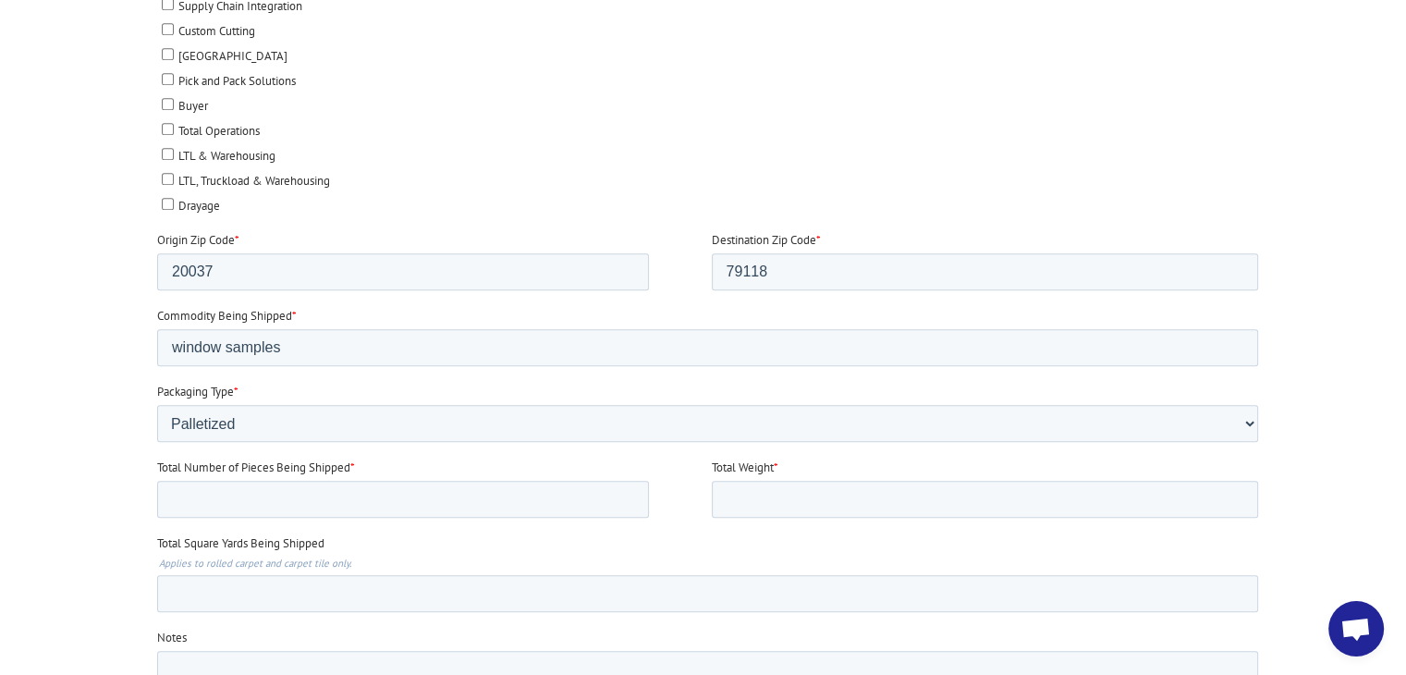
scroll to position [1017, 0]
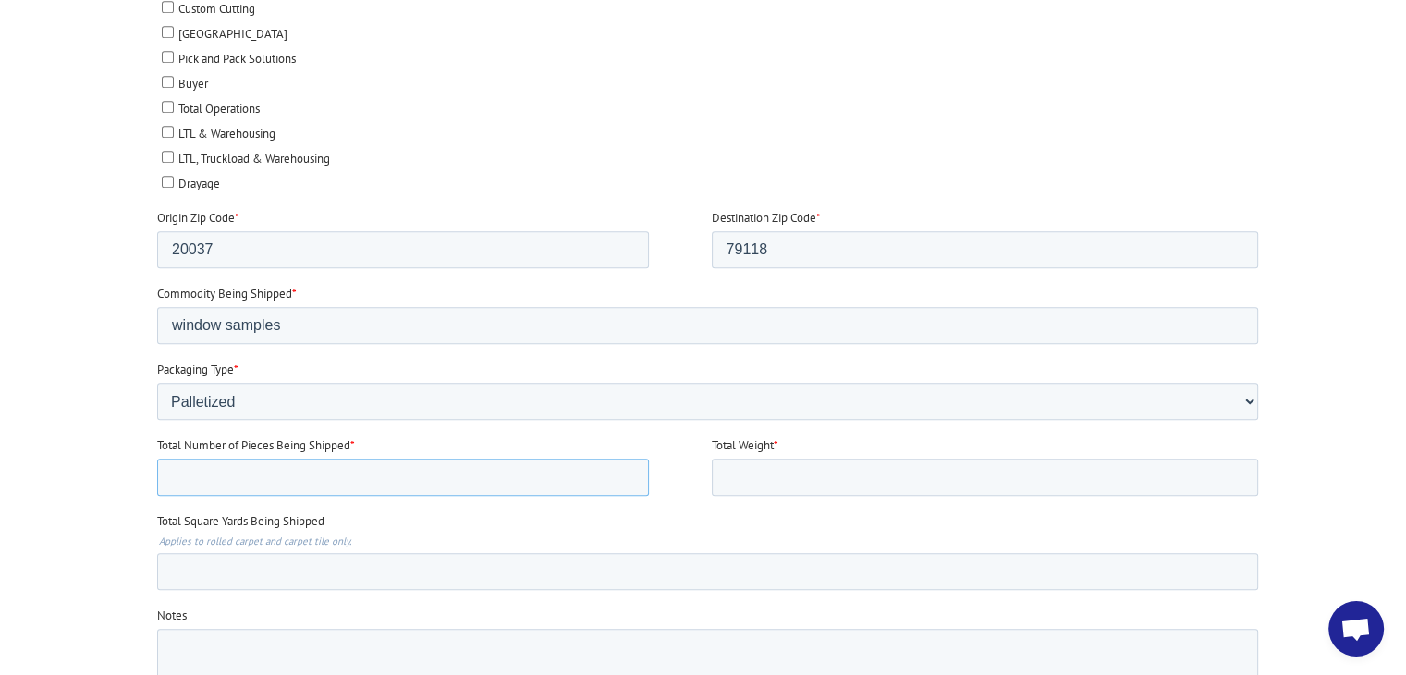
click at [272, 469] on input "Total Number of Pieces Being Shipped *" at bounding box center [403, 476] width 492 height 37
type input "2"
click at [819, 480] on input "Total Weight *" at bounding box center [985, 476] width 547 height 37
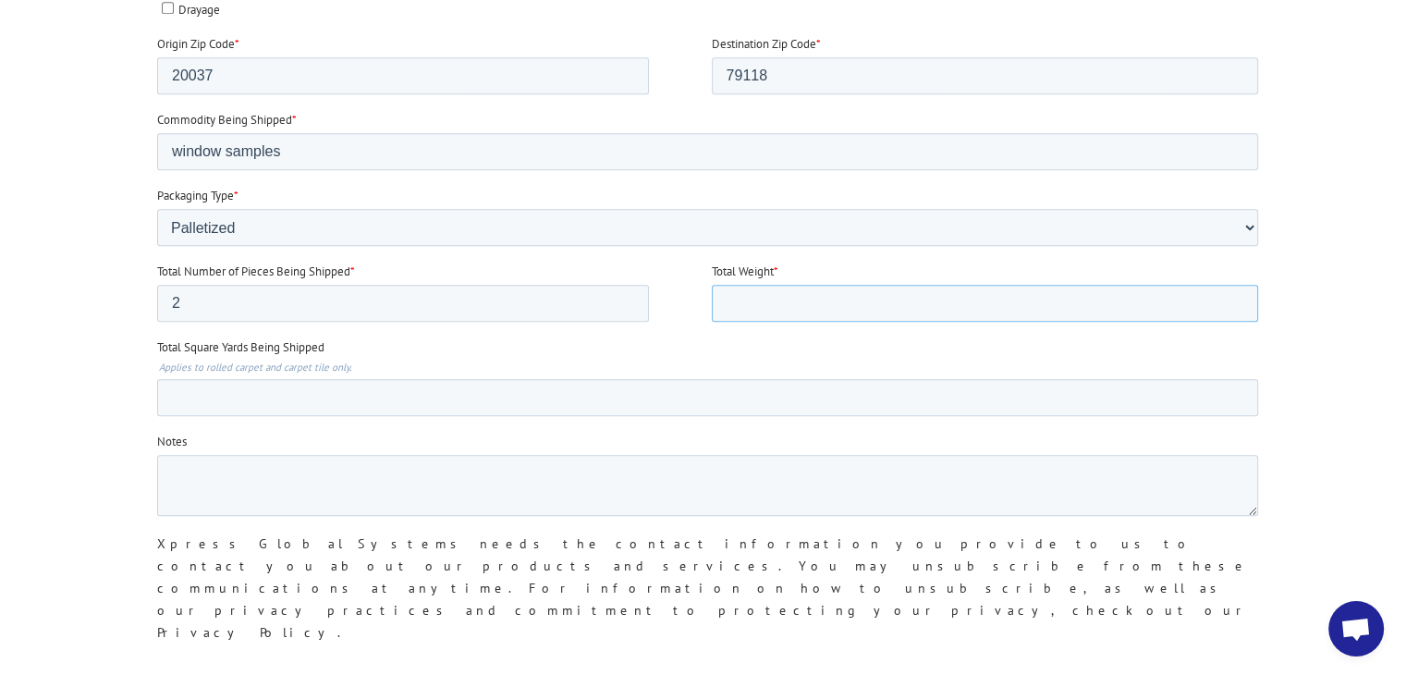
scroll to position [1201, 0]
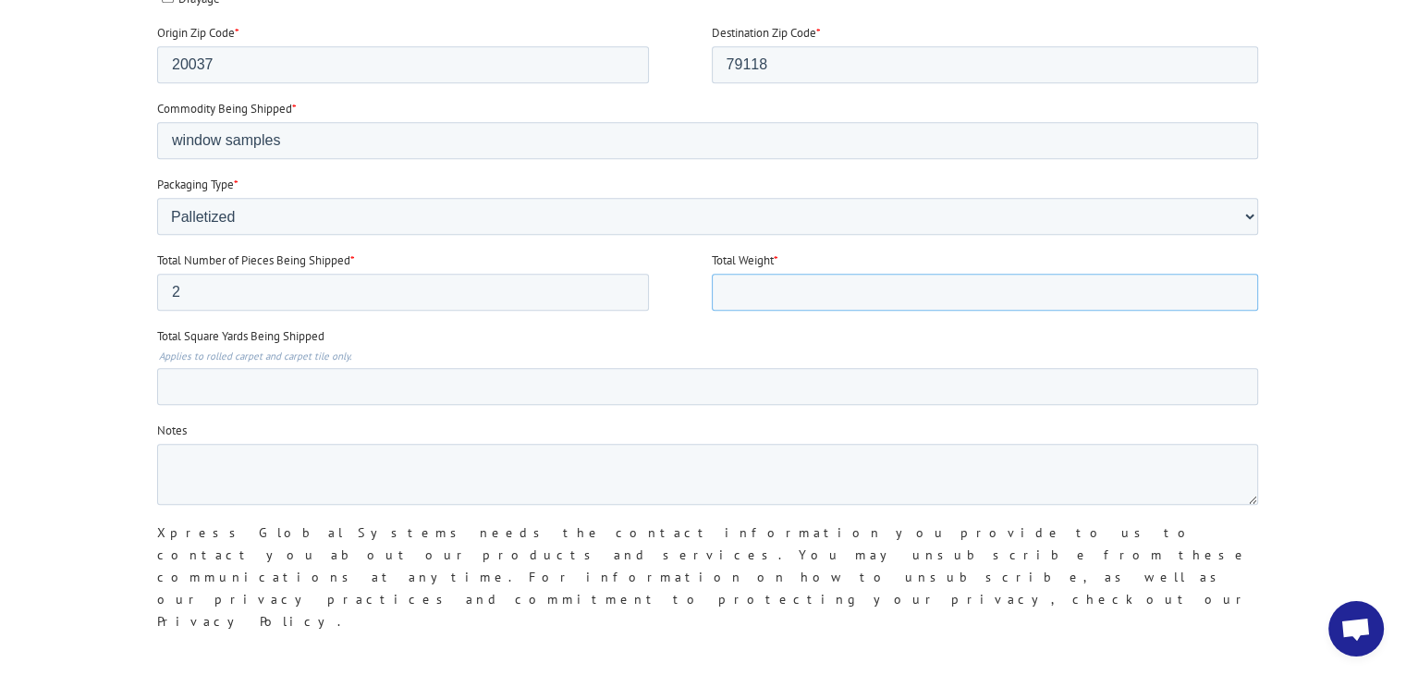
click at [790, 280] on input "Total Weight *" at bounding box center [985, 292] width 547 height 37
click at [883, 286] on input "Total Weight *" at bounding box center [985, 292] width 547 height 37
drag, startPoint x: 768, startPoint y: 280, endPoint x: 701, endPoint y: 280, distance: 66.5
click at [701, 280] on fieldset "Total Number of Pieces Being Shipped * 2 Total Weight * 700" at bounding box center [711, 289] width 1108 height 76
type input "1600"
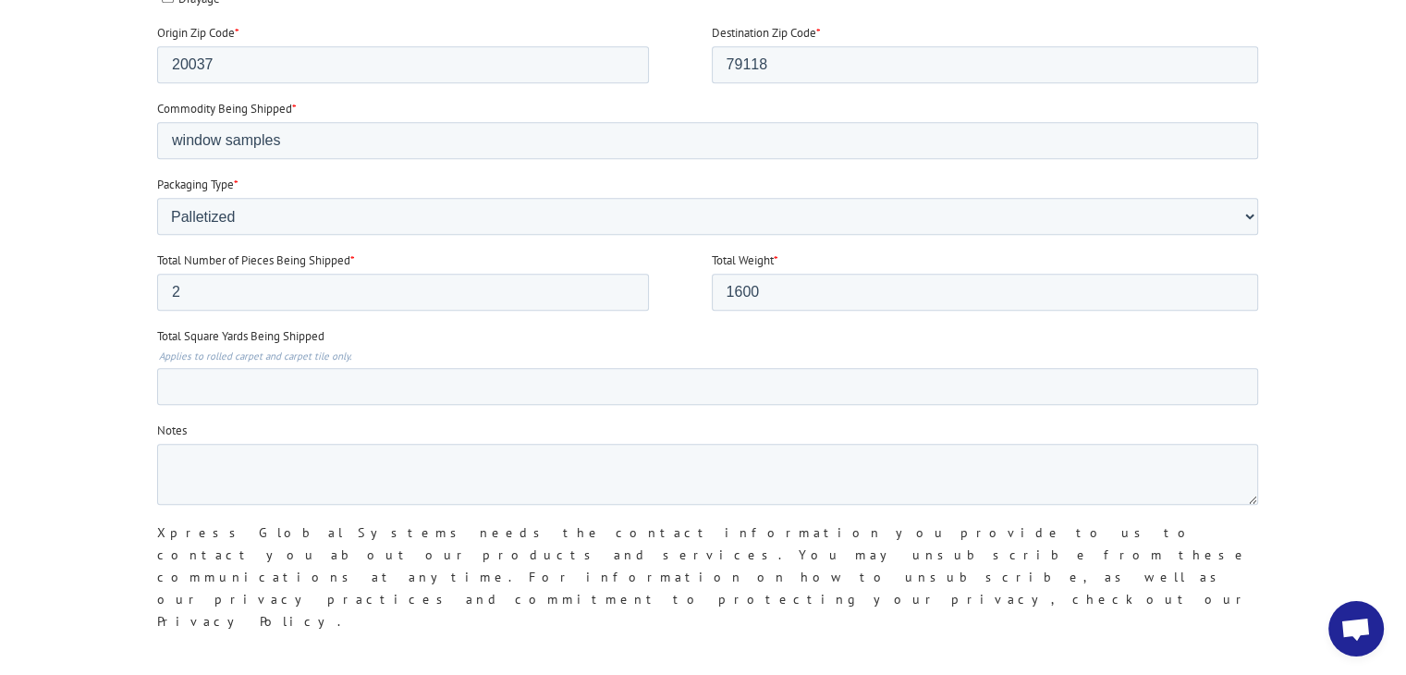
click at [219, 384] on input "Total Square Yards Being Shipped" at bounding box center [707, 386] width 1101 height 37
click at [298, 379] on input "Total Square Yards Being Shipped" at bounding box center [707, 386] width 1101 height 37
drag, startPoint x: 234, startPoint y: 384, endPoint x: 157, endPoint y: -389, distance: 777.3
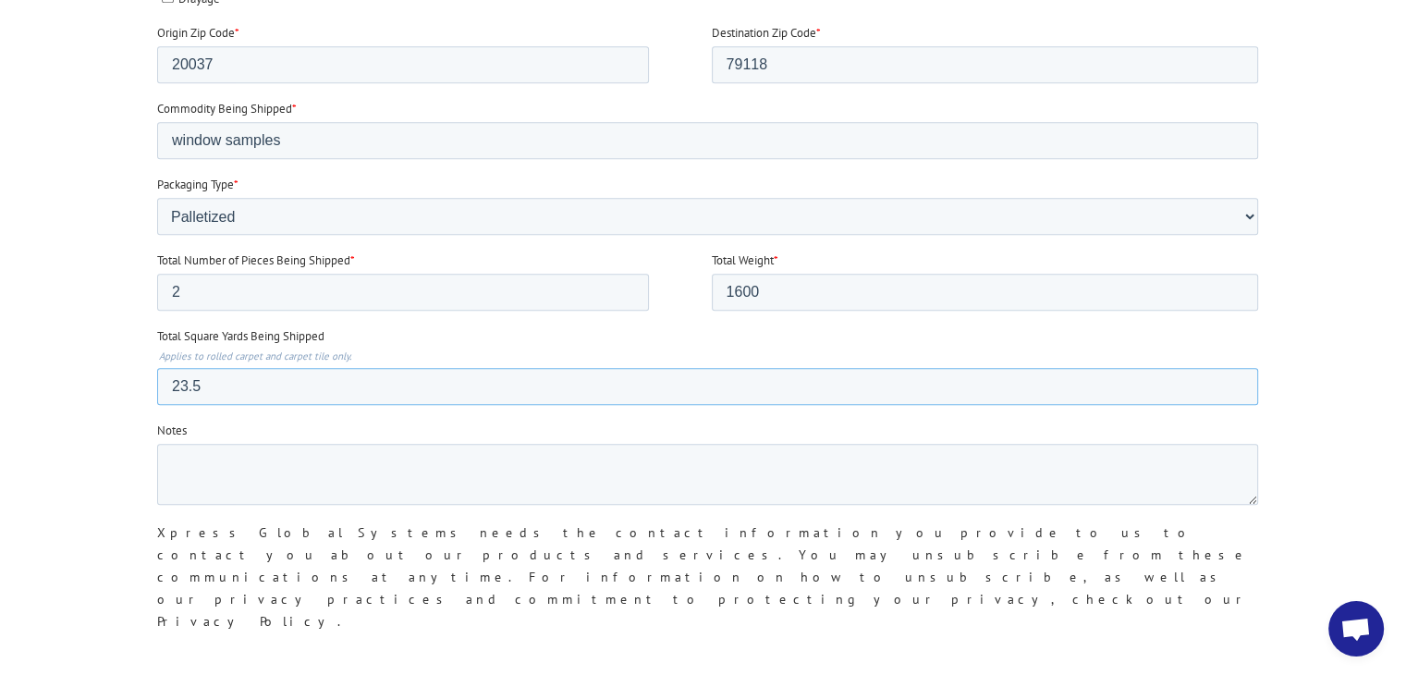
click at [157, 384] on html "First name * [PERSON_NAME] Last name * [PERSON_NAME] Company name * Saudi Arabi…" at bounding box center [711, 40] width 1108 height 1390
type input "2.6"
click at [259, 478] on textarea "Notes" at bounding box center [707, 474] width 1101 height 61
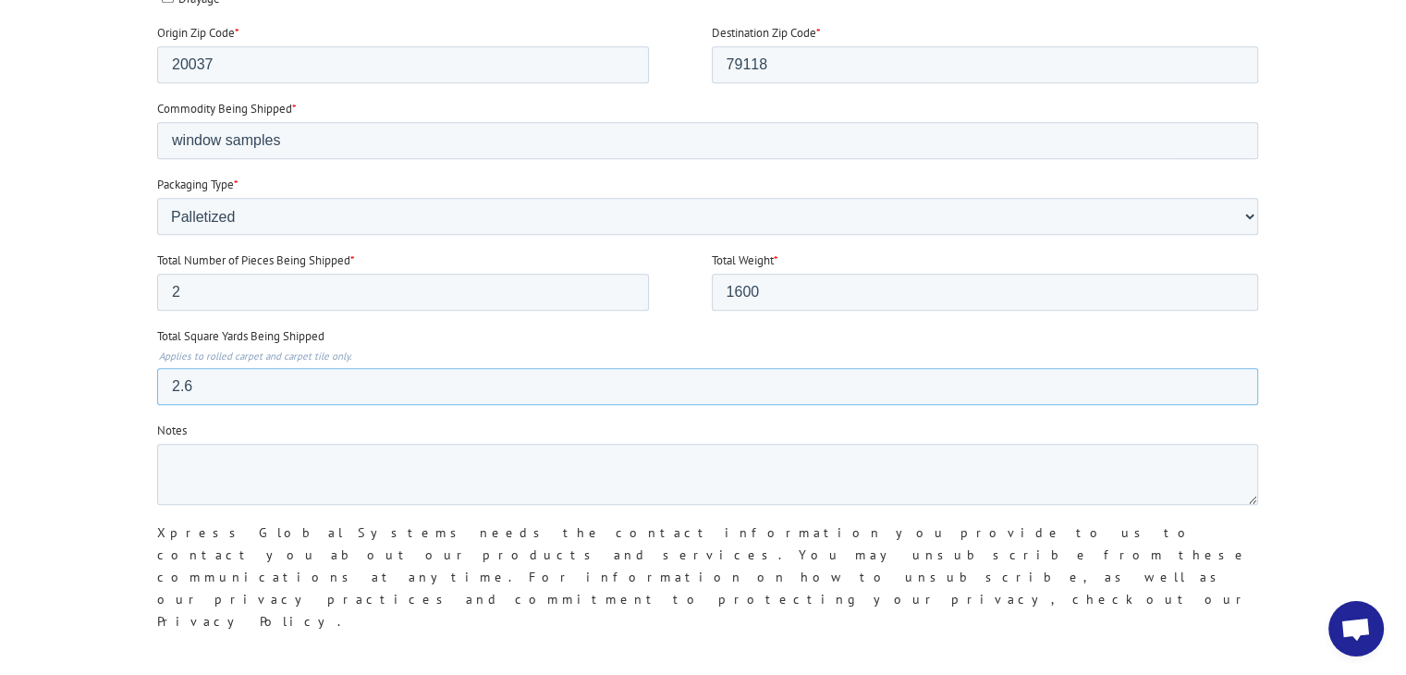
drag, startPoint x: 232, startPoint y: 385, endPoint x: 246, endPoint y: -386, distance: 771.8
click at [157, 387] on html "First name * [PERSON_NAME] Last name * [PERSON_NAME] Company name * Saudi Arabi…" at bounding box center [711, 40] width 1108 height 1390
click at [372, 450] on textarea "Notes" at bounding box center [707, 474] width 1101 height 61
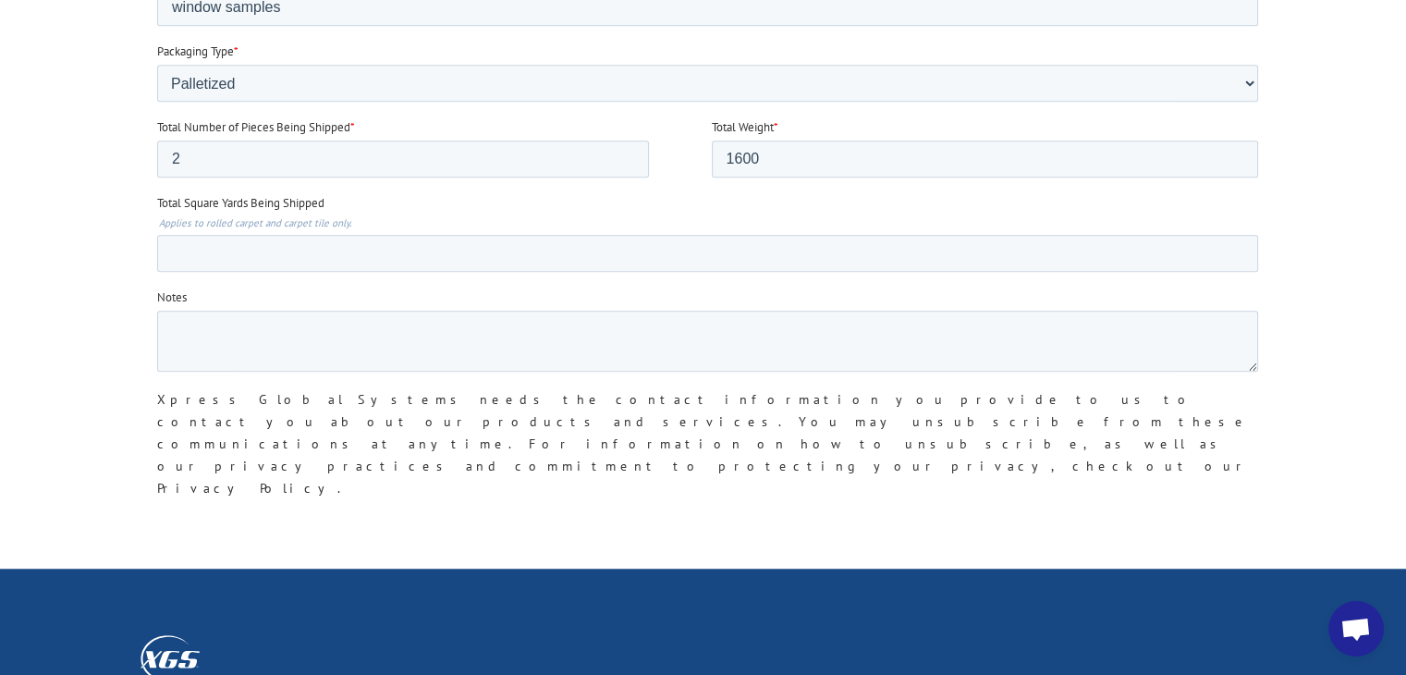
scroll to position [1294, 0]
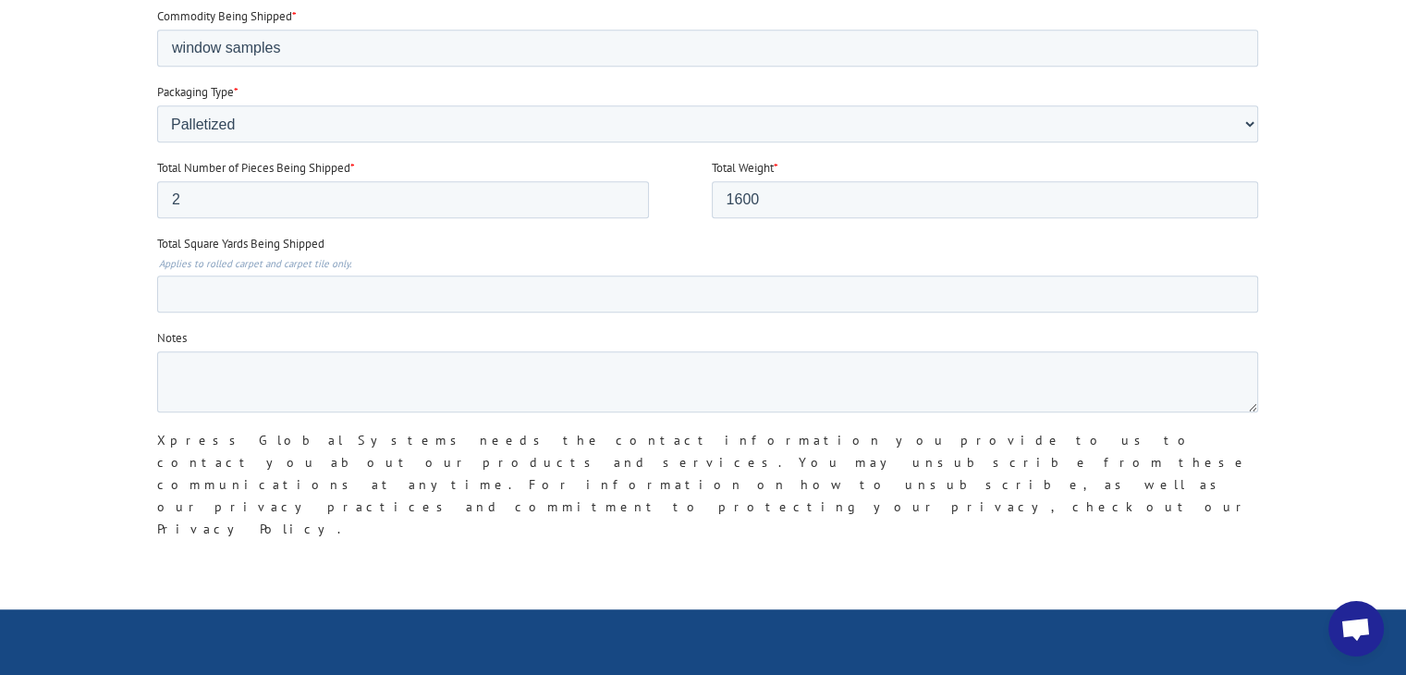
click at [257, 335] on label "Notes" at bounding box center [711, 338] width 1108 height 18
click at [257, 351] on textarea "Notes" at bounding box center [707, 381] width 1101 height 61
click at [273, 369] on textarea "Notes" at bounding box center [707, 381] width 1101 height 61
paste textarea ": The vehicle truck must be less than or equal to 28 foot max. size, and must e…"
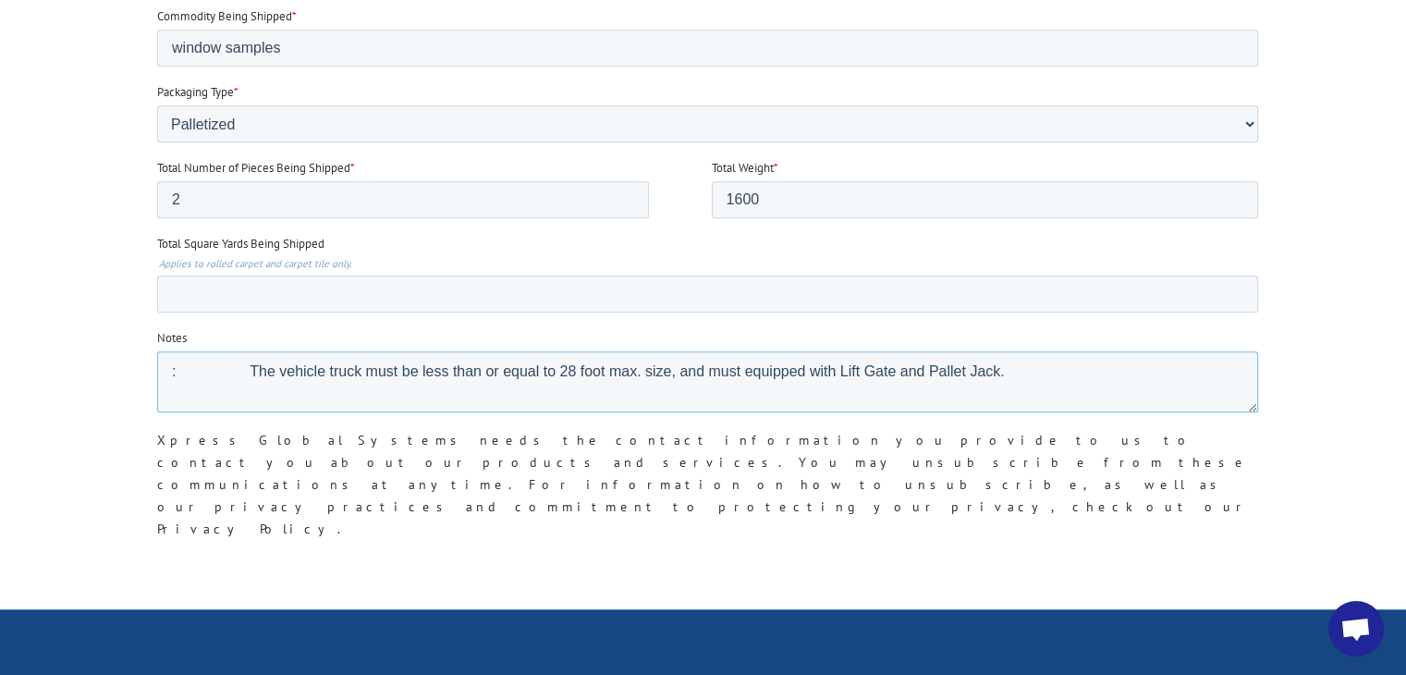
drag, startPoint x: 214, startPoint y: 364, endPoint x: 147, endPoint y: 374, distance: 68.2
click at [942, 366] on textarea "The vehicle truck must be less than or equal to 28 foot max. size, and must equ…" at bounding box center [707, 381] width 1101 height 61
type textarea "The vehicle truck must be less than or equal to 28 foot max. size, and must equ…"
click at [210, 575] on input "Submit" at bounding box center [196, 592] width 79 height 35
